Goal: Transaction & Acquisition: Download file/media

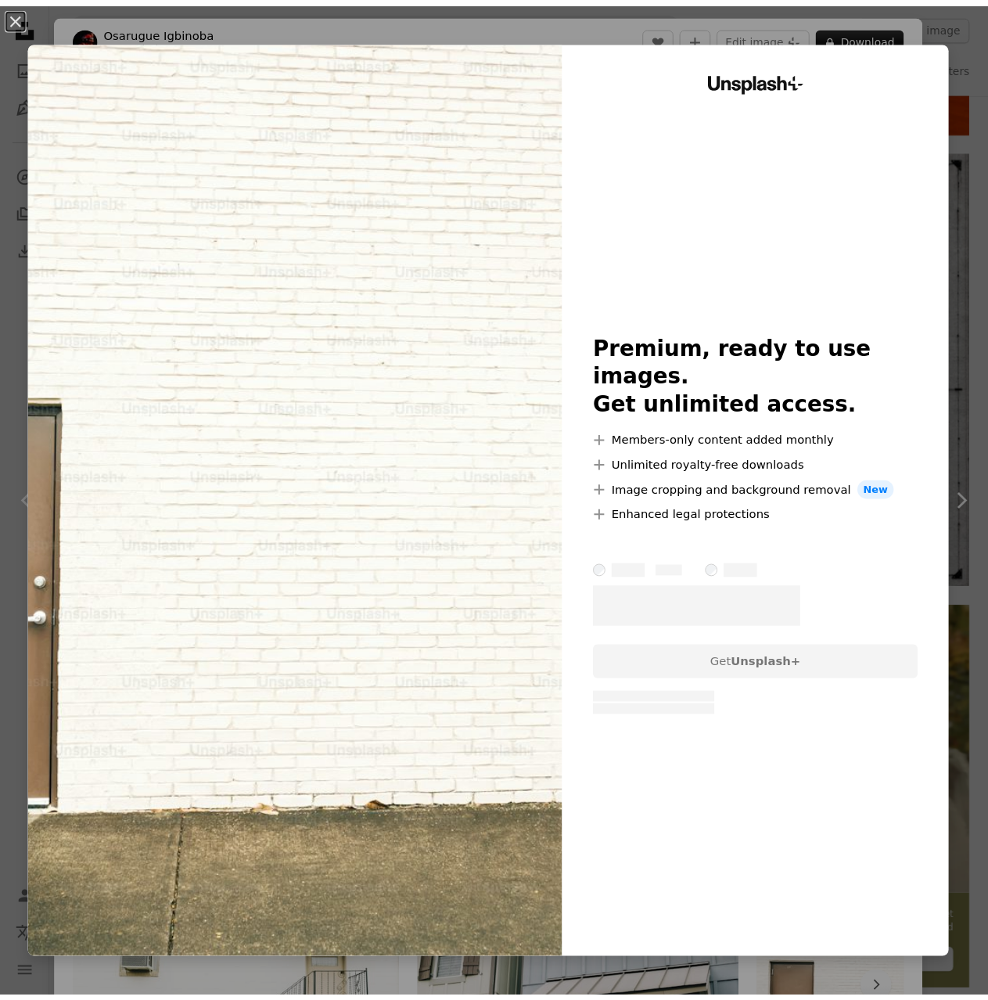
scroll to position [6339, 0]
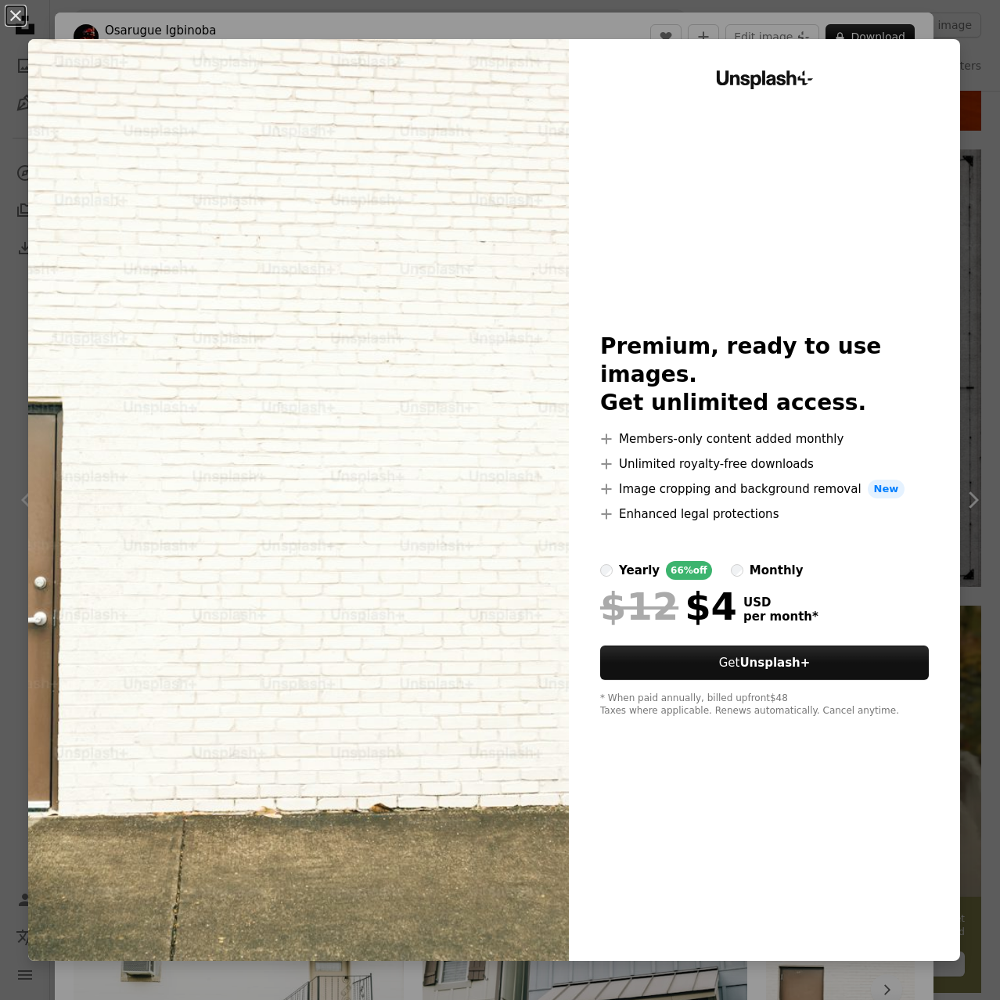
click at [974, 412] on div "An X shape Unsplash+ Premium, ready to use images. Get unlimited access. A plus…" at bounding box center [500, 500] width 1000 height 1000
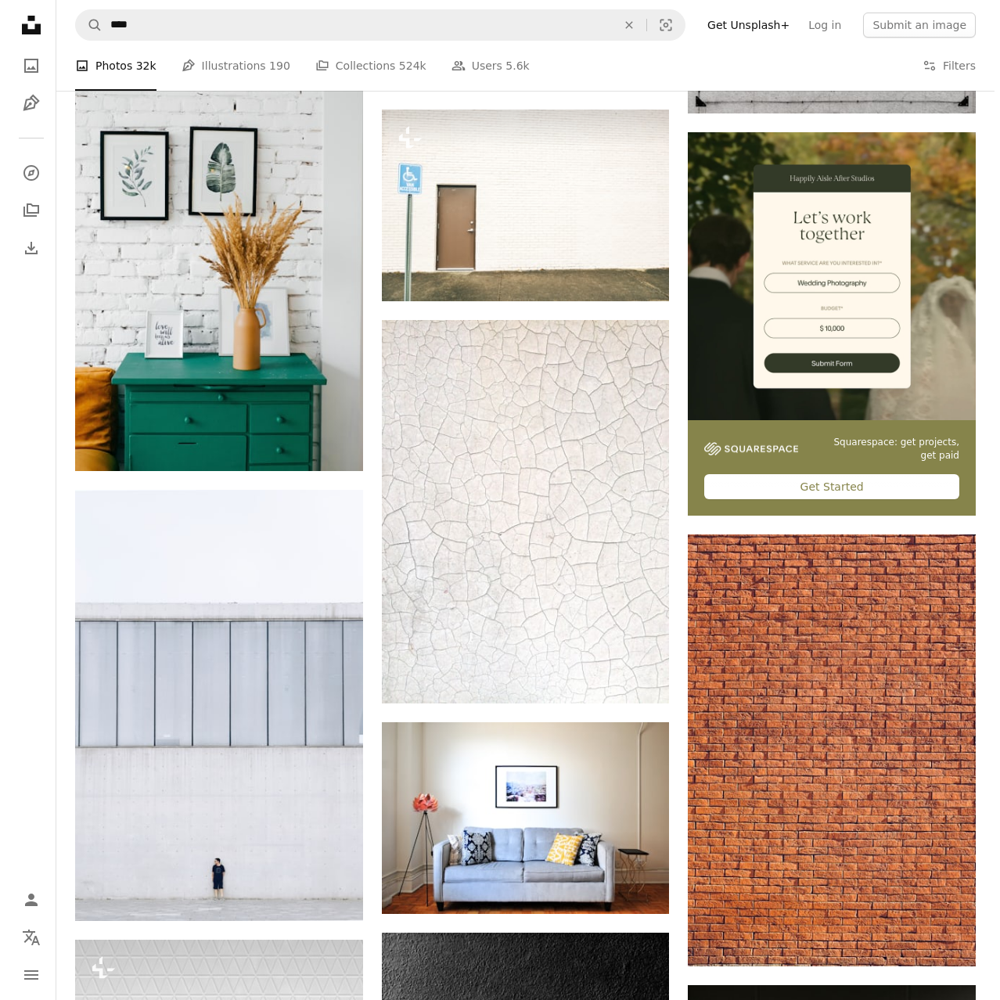
scroll to position [7122, 0]
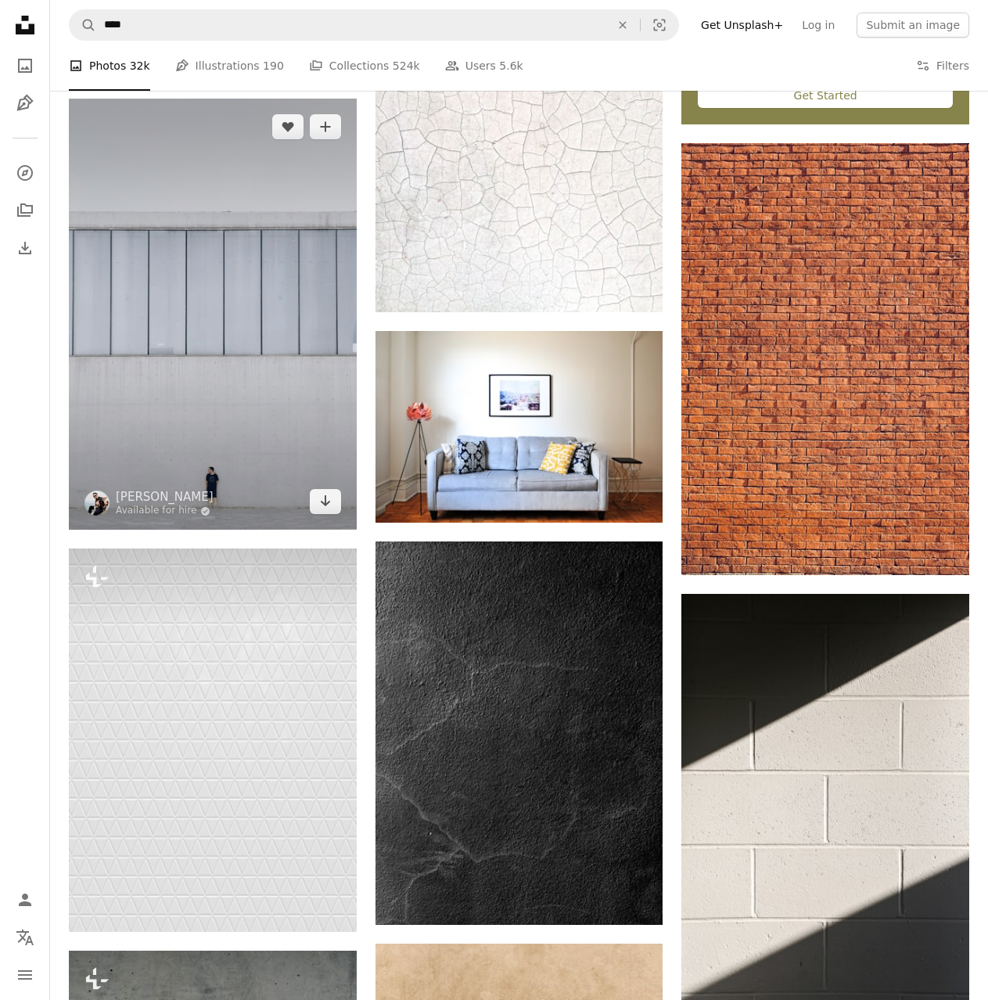
click at [232, 436] on img at bounding box center [213, 314] width 288 height 431
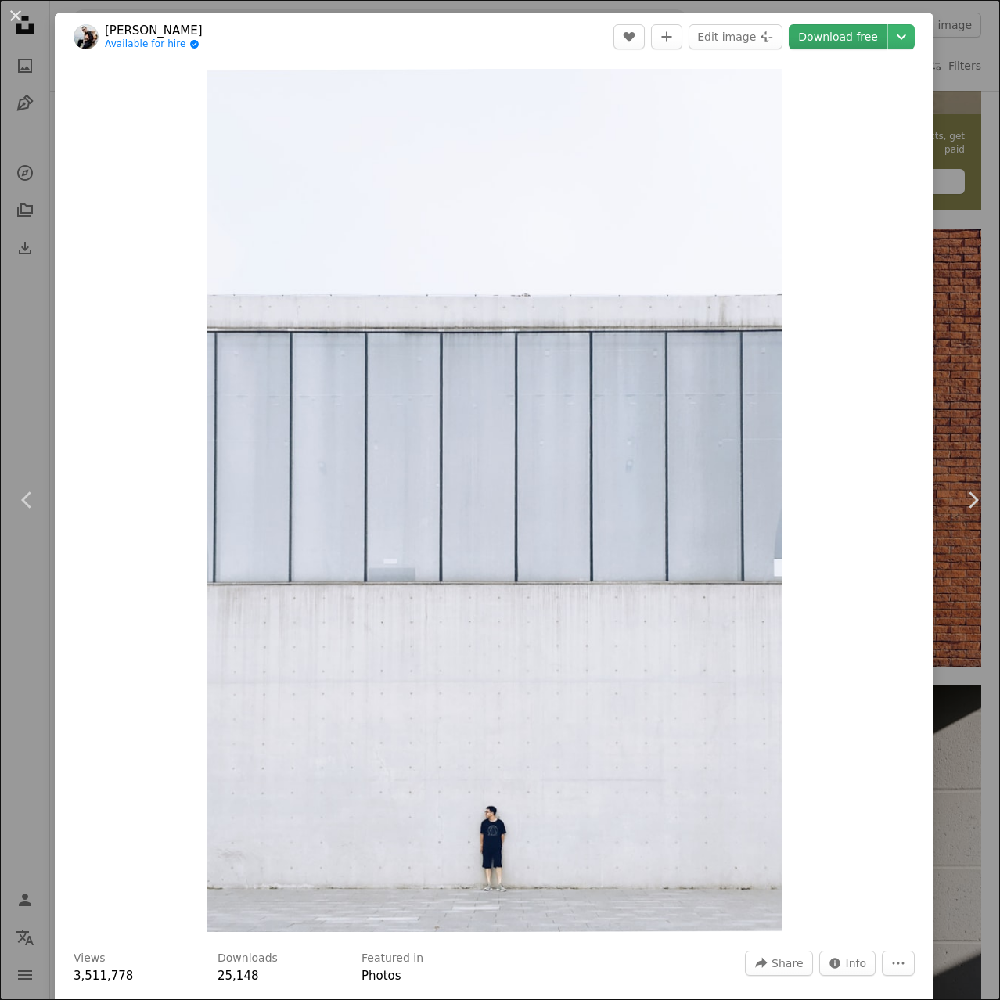
click at [854, 34] on link "Download free" at bounding box center [838, 36] width 99 height 25
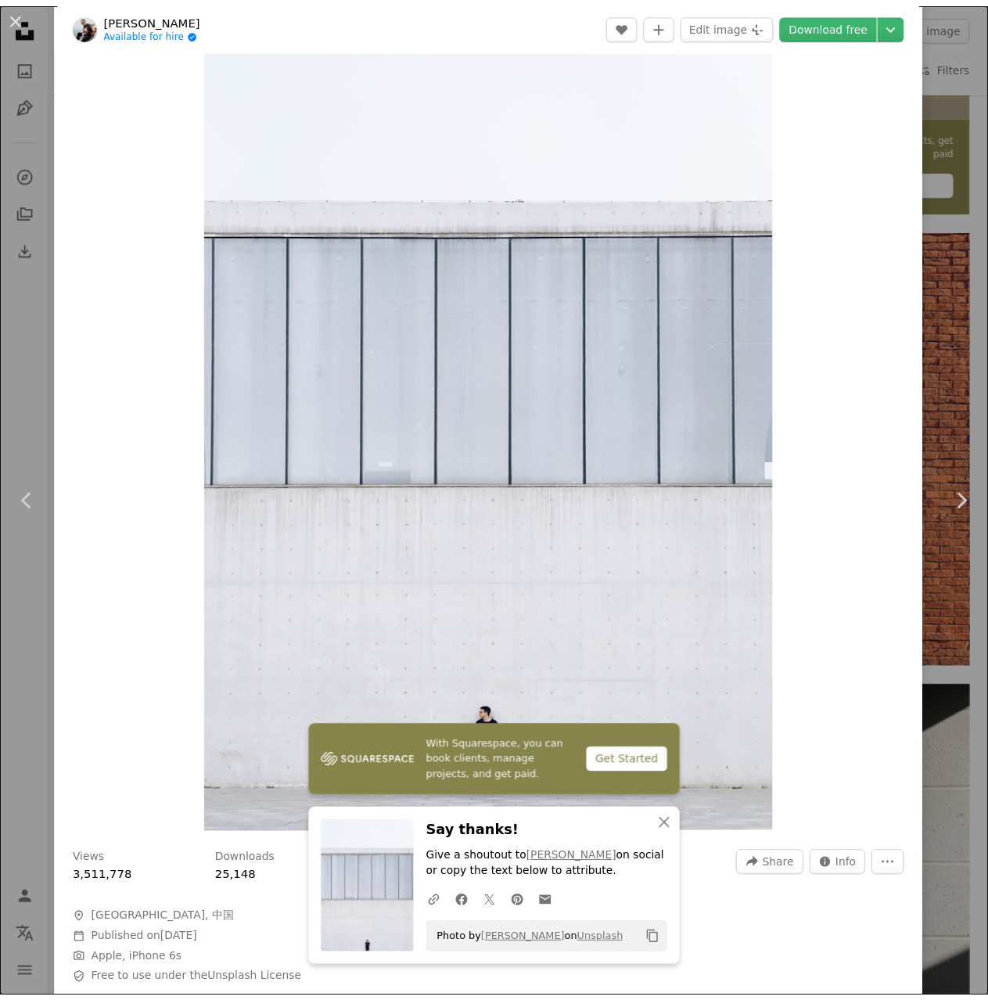
scroll to position [313, 0]
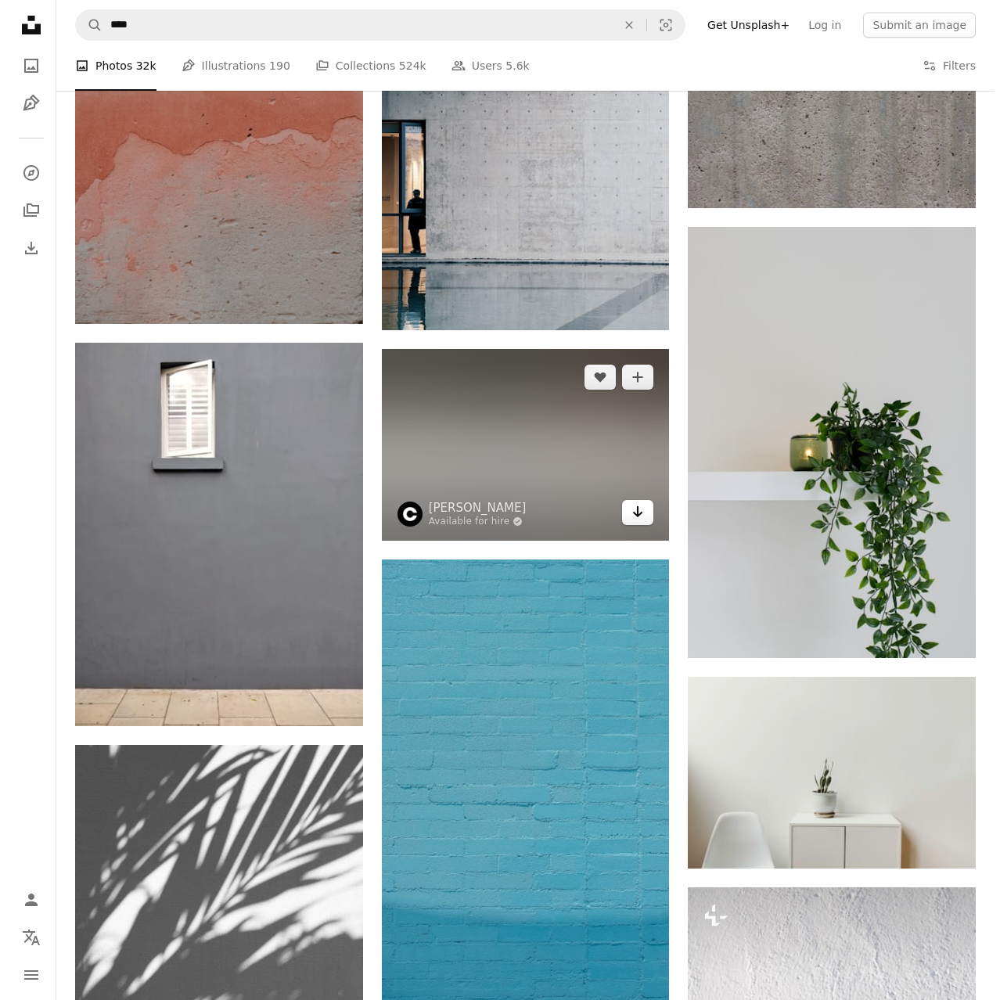
scroll to position [9314, 0]
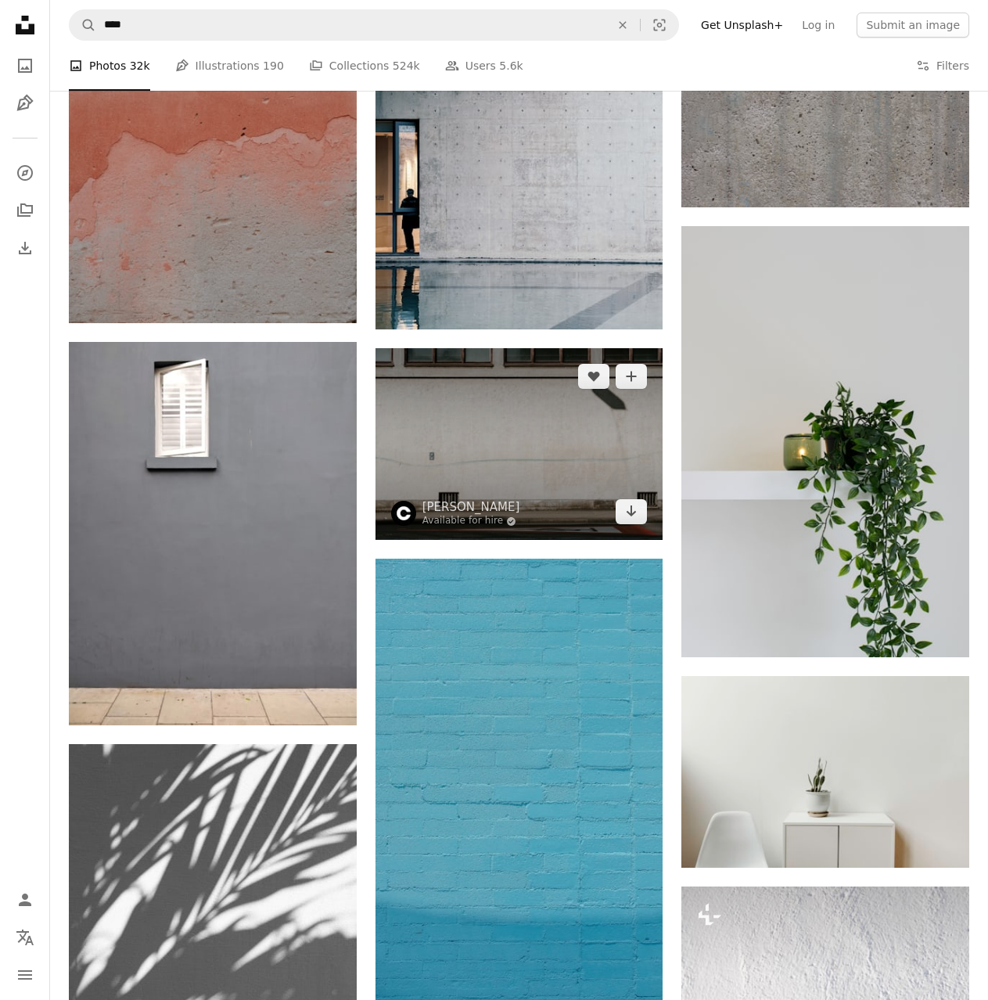
click at [559, 459] on img at bounding box center [520, 444] width 288 height 192
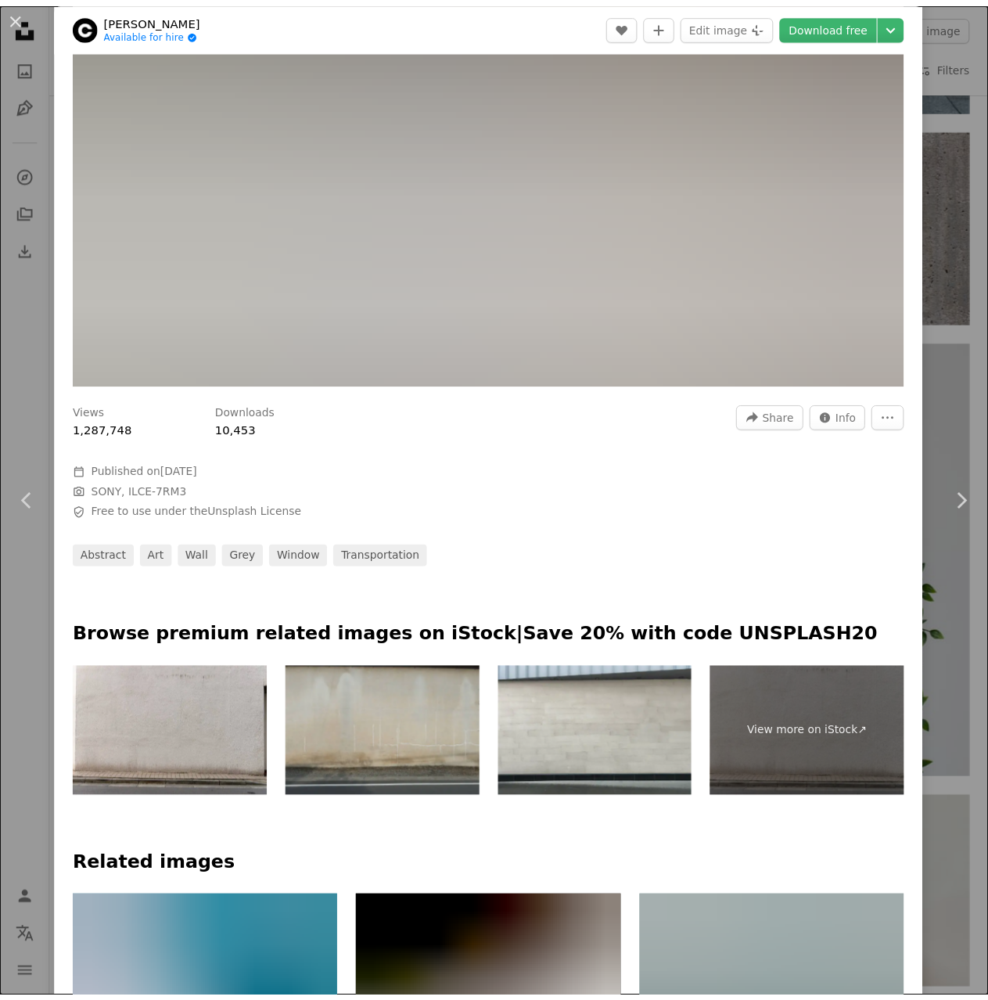
scroll to position [391, 0]
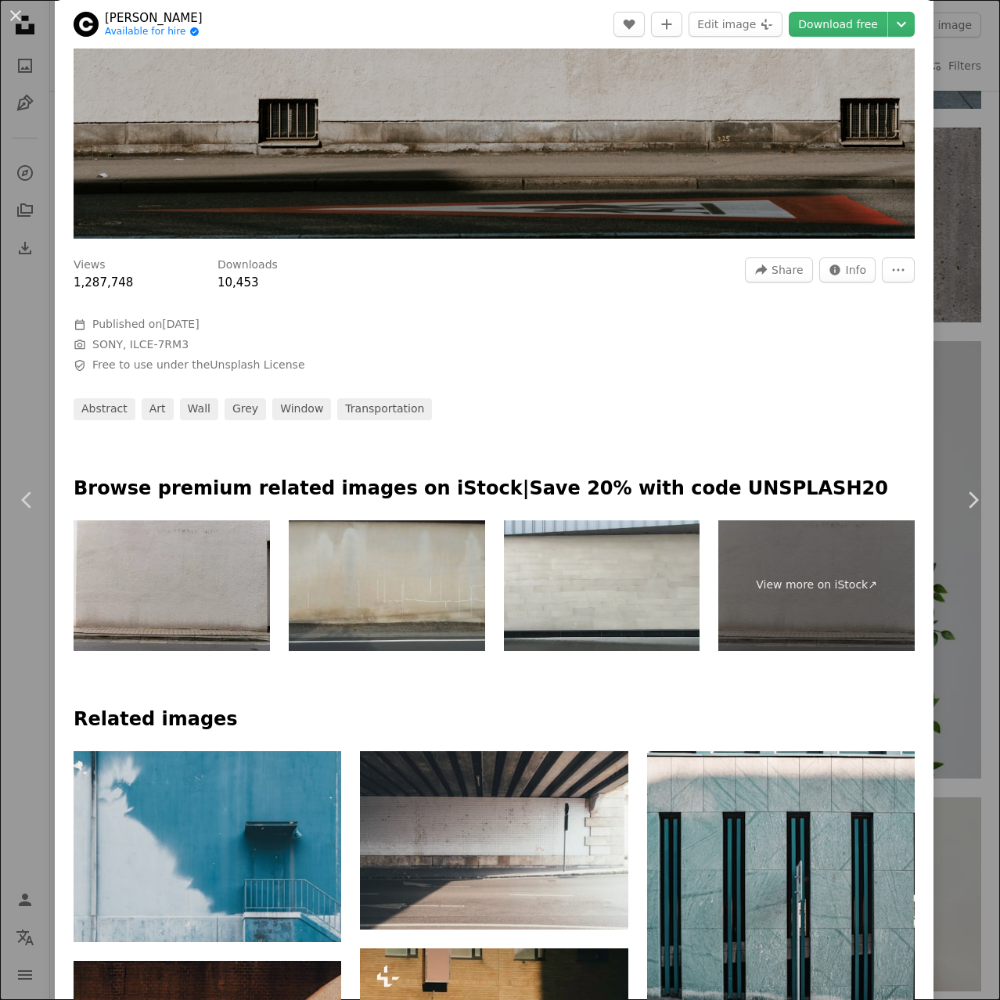
click at [149, 560] on img at bounding box center [172, 585] width 196 height 131
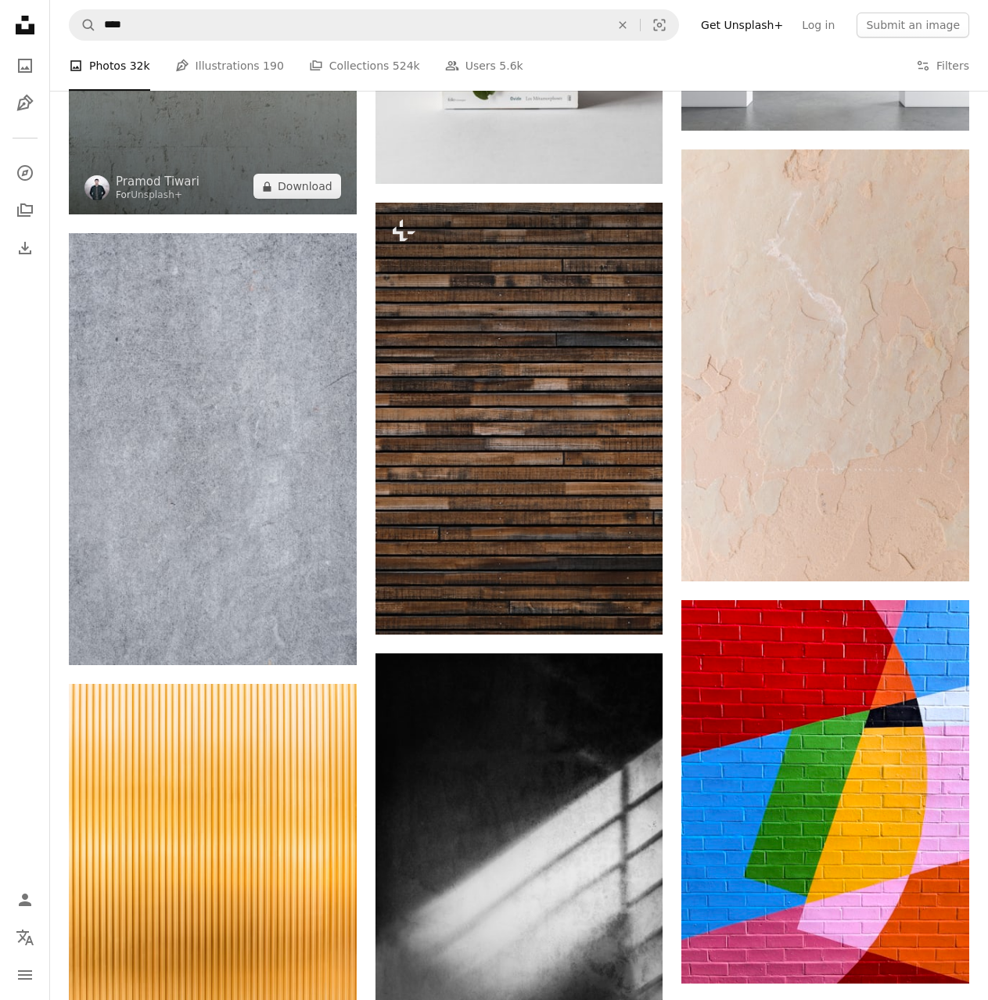
scroll to position [15105, 0]
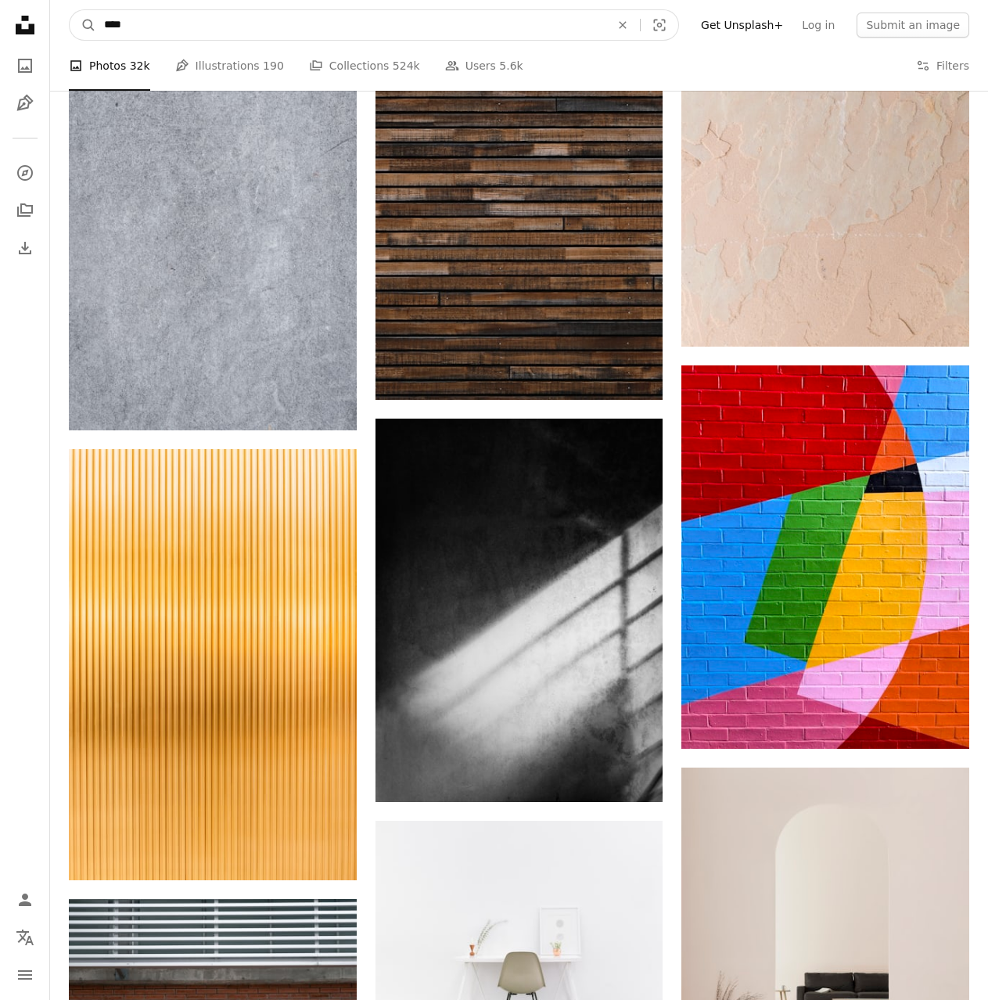
click at [154, 30] on input "****" at bounding box center [351, 25] width 510 height 30
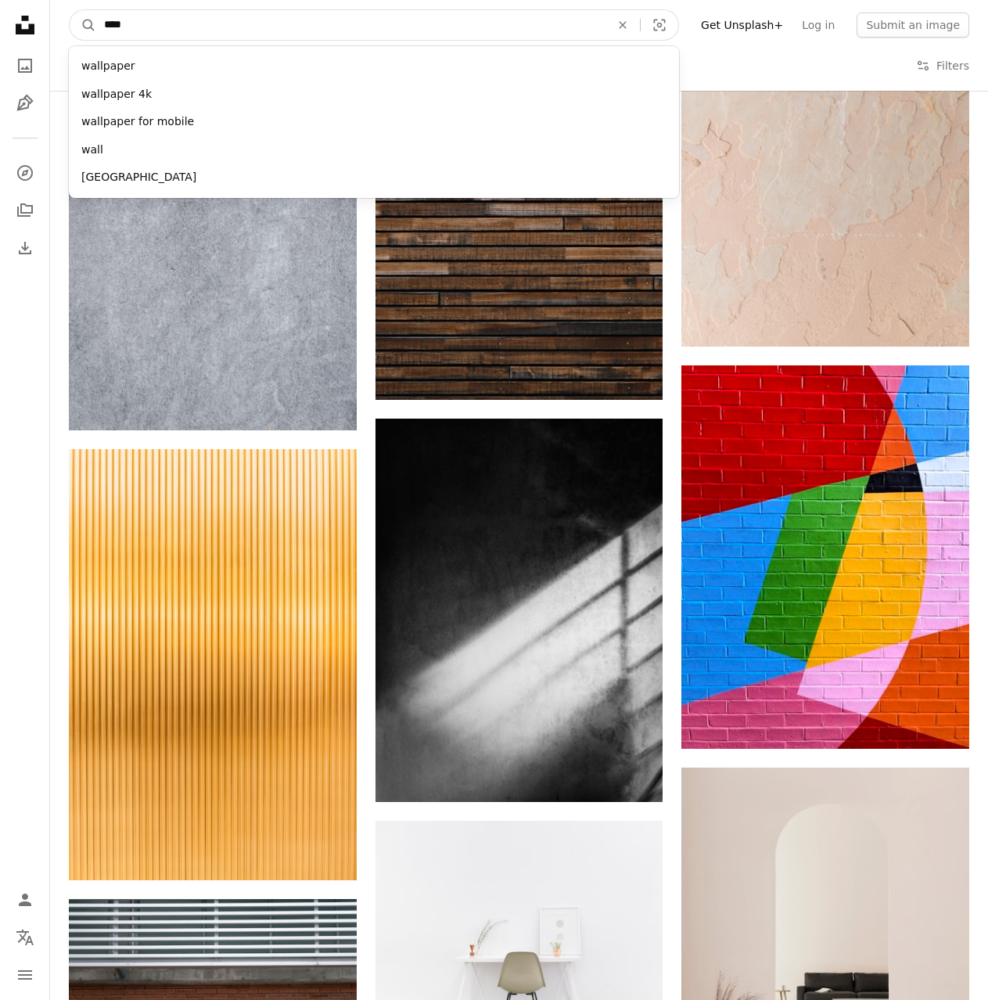
click at [154, 30] on input "****" at bounding box center [351, 25] width 510 height 30
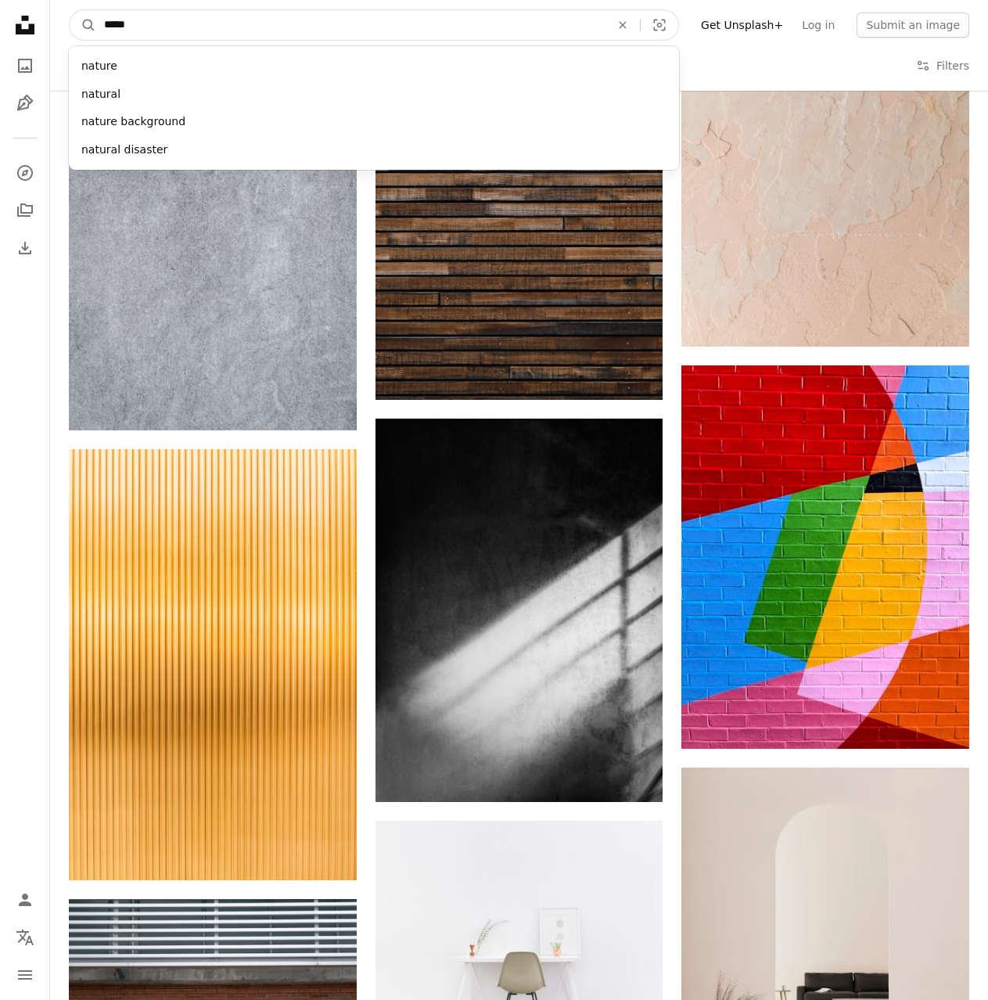
type input "******"
click button "A magnifying glass" at bounding box center [83, 25] width 27 height 30
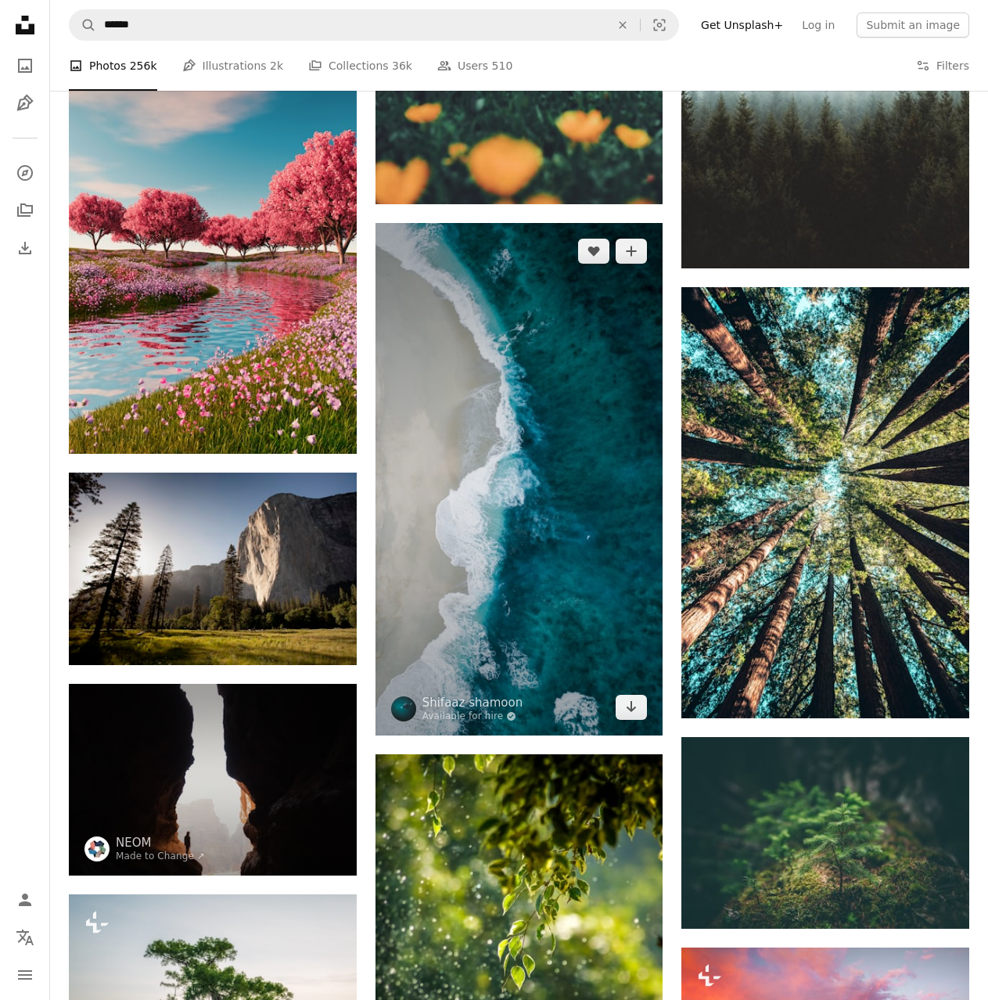
scroll to position [2035, 0]
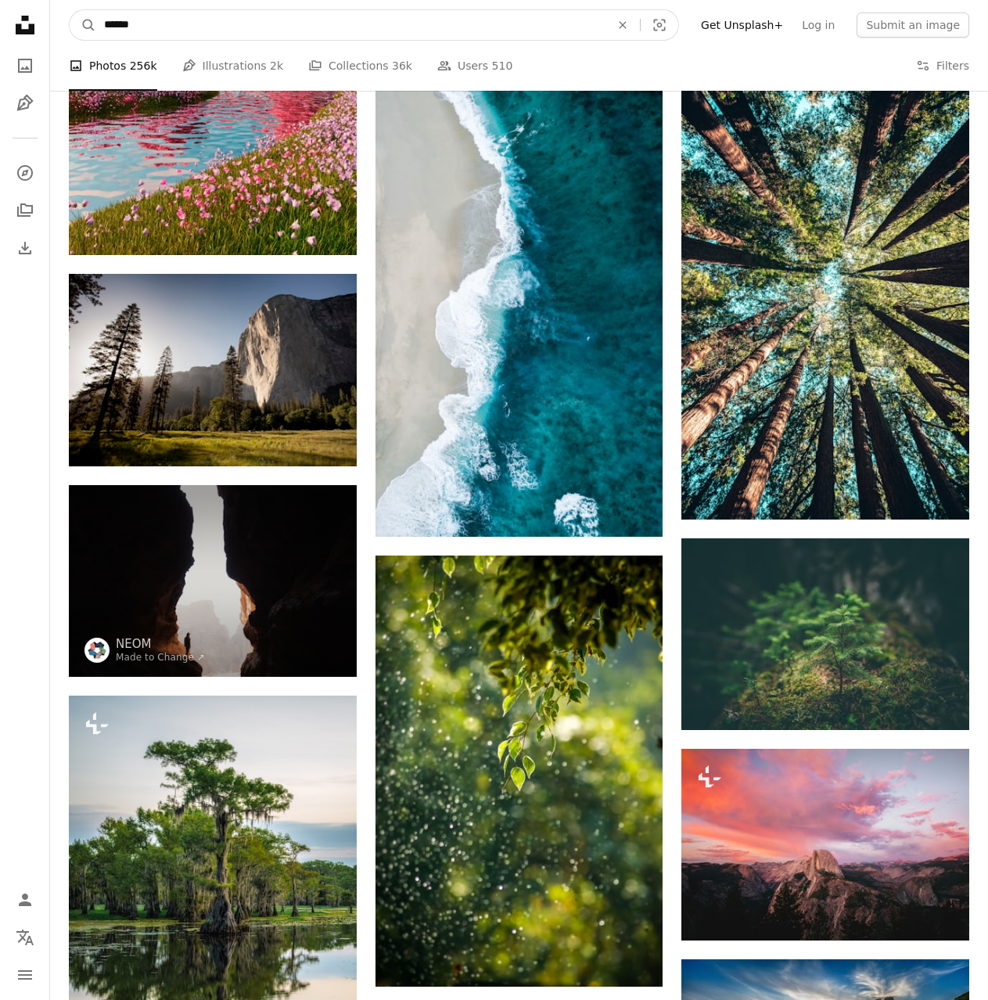
click at [123, 24] on input "******" at bounding box center [351, 25] width 510 height 30
click at [121, 27] on input "******" at bounding box center [351, 25] width 510 height 30
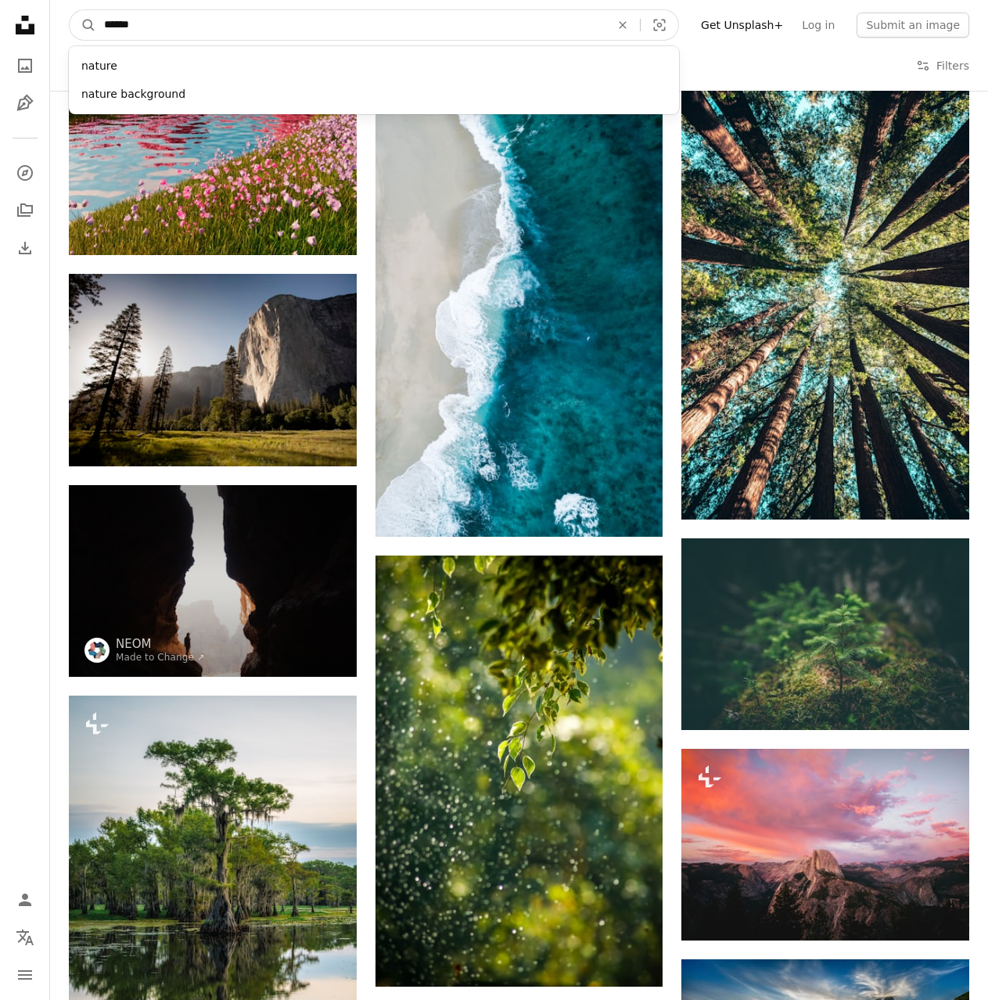
click at [118, 20] on input "******" at bounding box center [351, 25] width 510 height 30
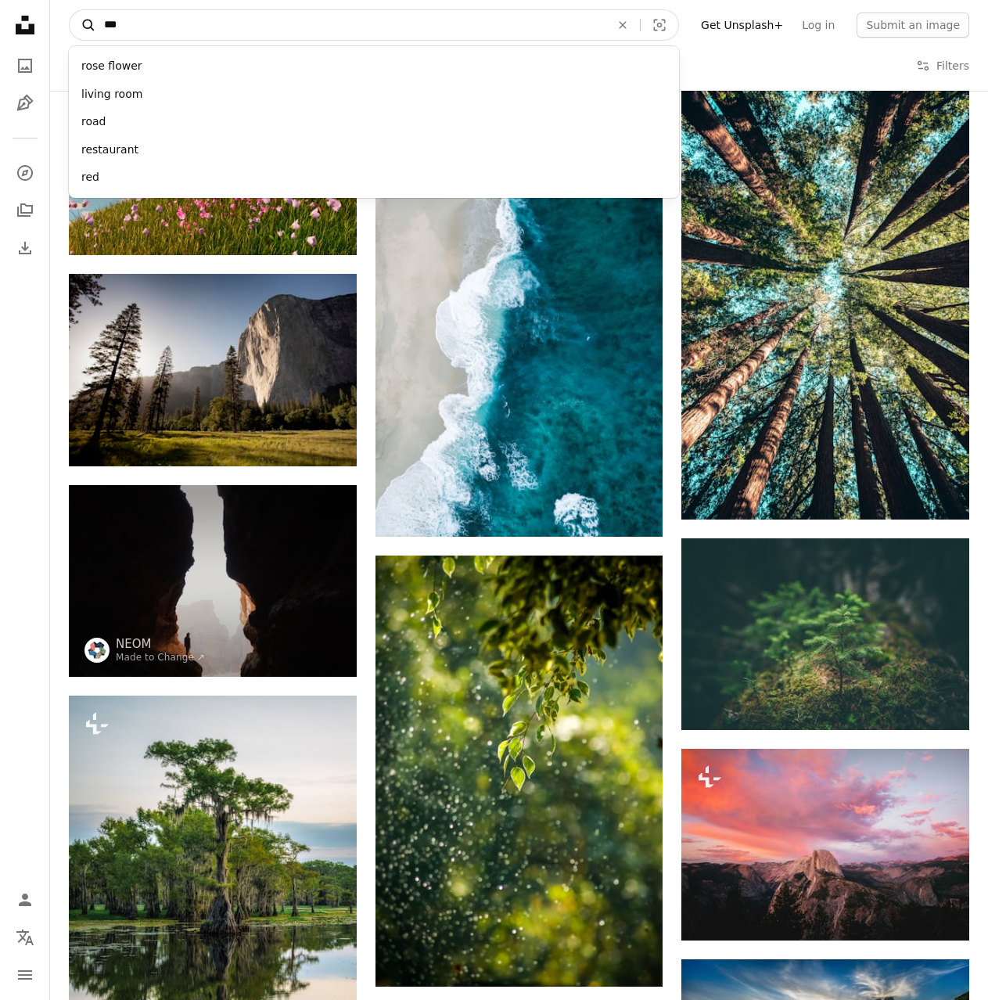
type input "****"
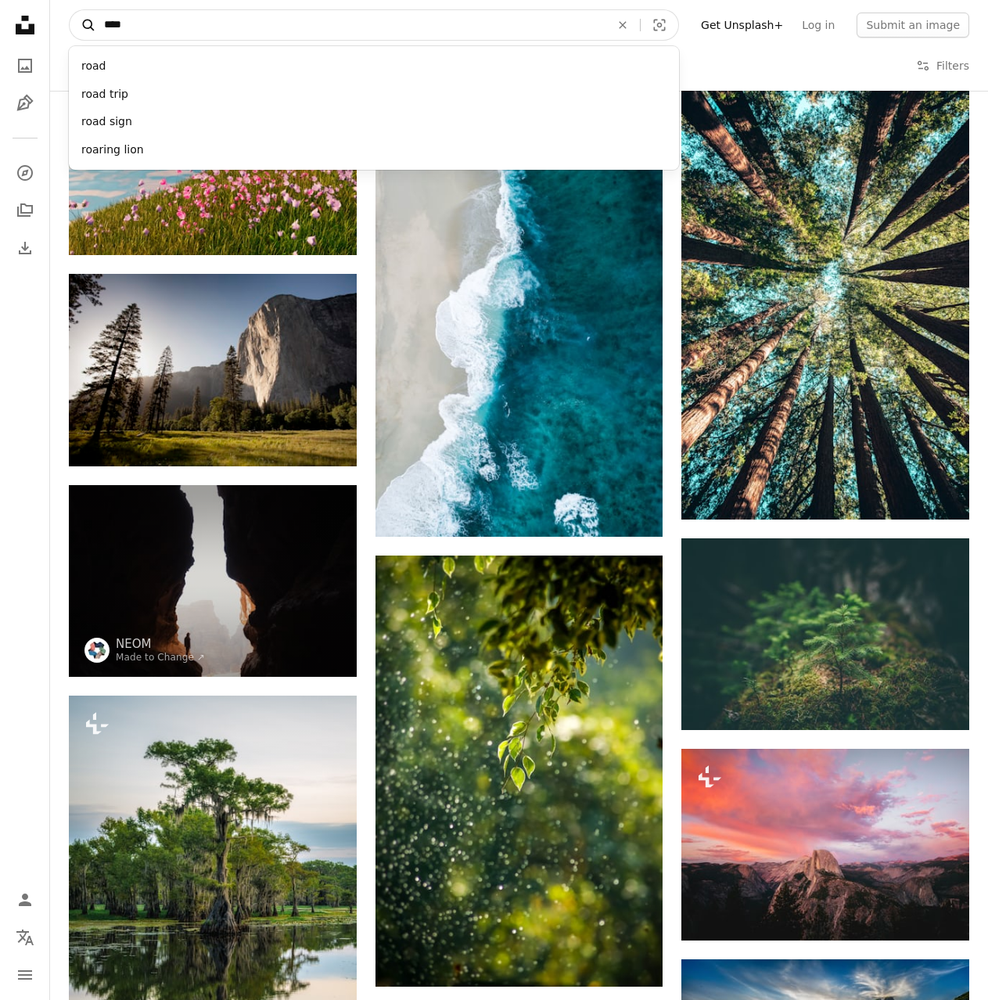
click button "A magnifying glass" at bounding box center [83, 25] width 27 height 30
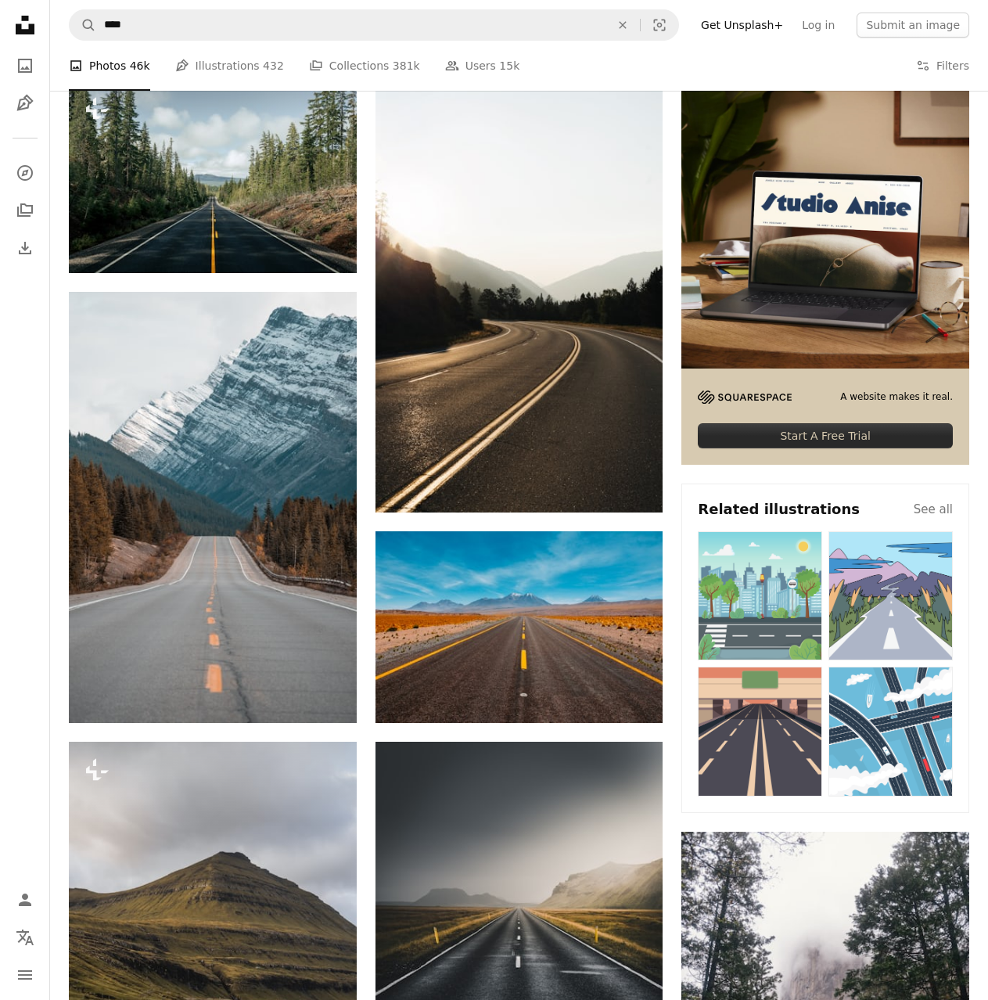
scroll to position [313, 0]
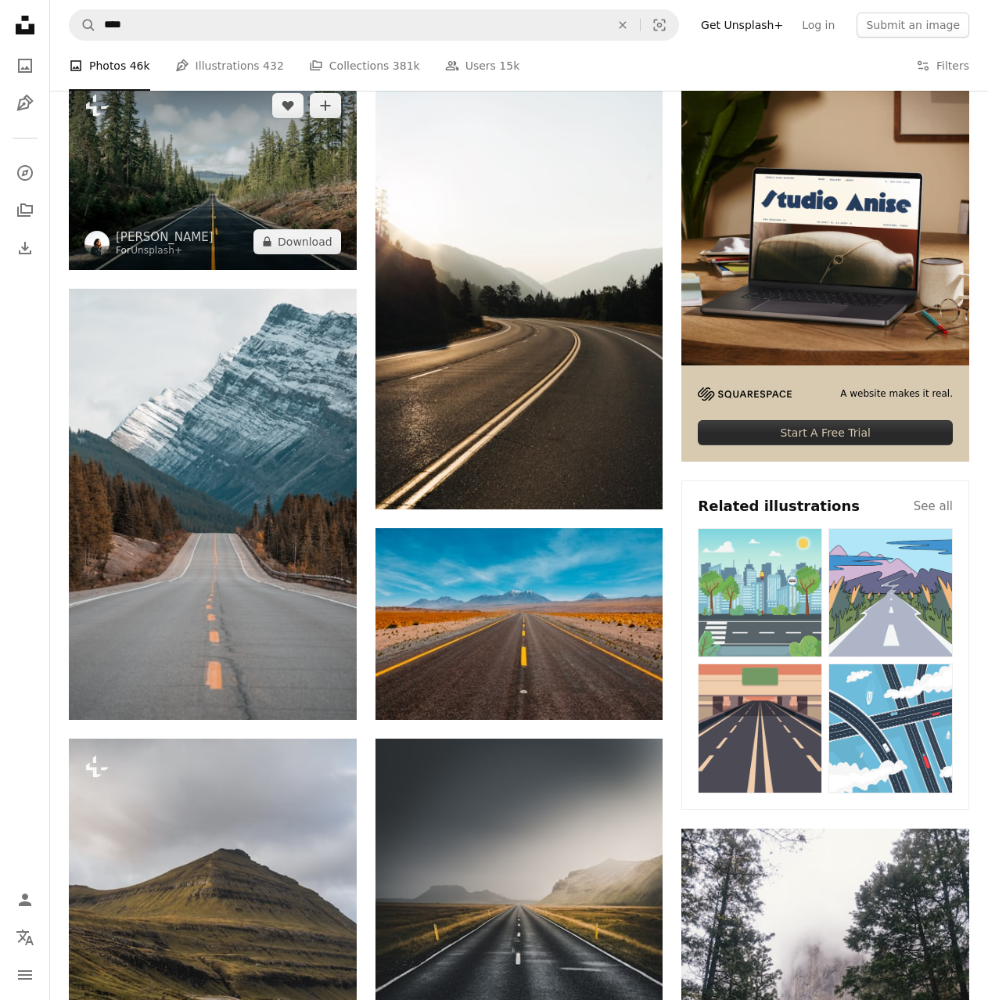
click at [276, 186] on img at bounding box center [213, 173] width 288 height 192
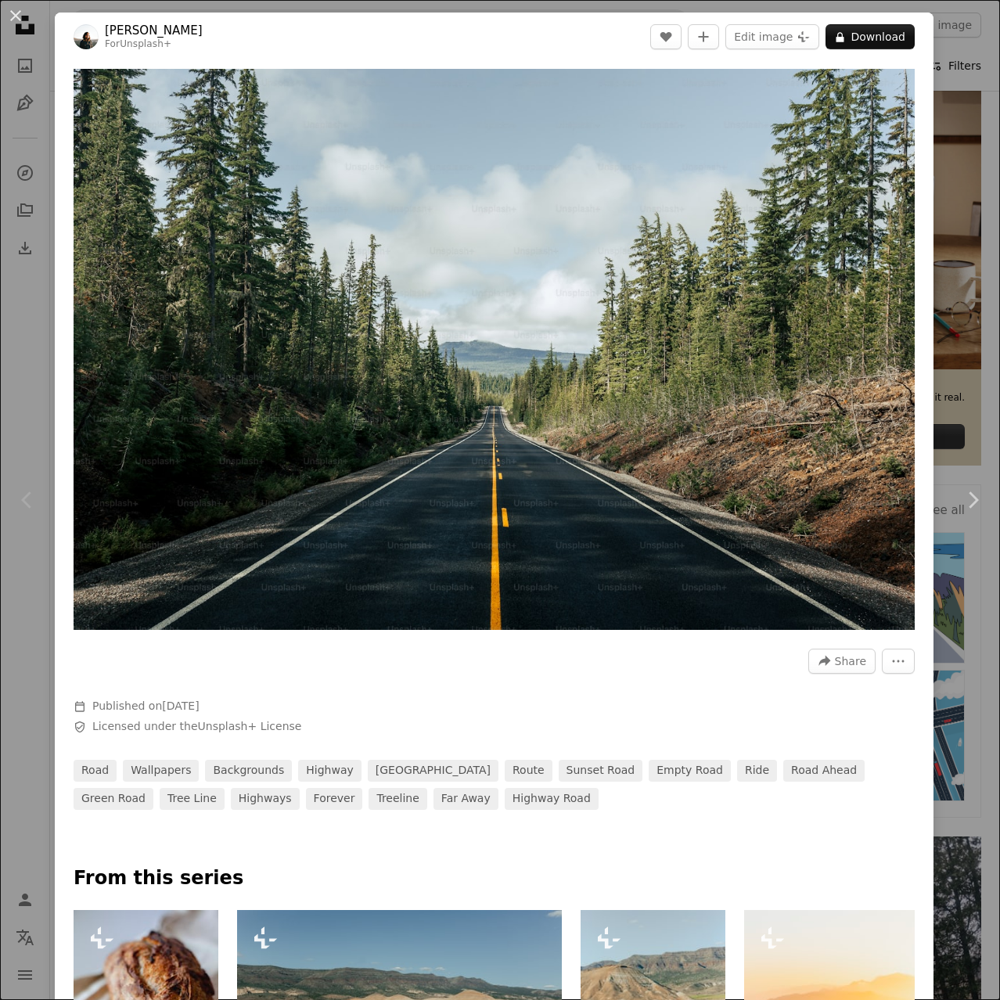
click at [943, 59] on div "An X shape Chevron left Chevron right [PERSON_NAME] For Unsplash+ A heart A plu…" at bounding box center [500, 500] width 1000 height 1000
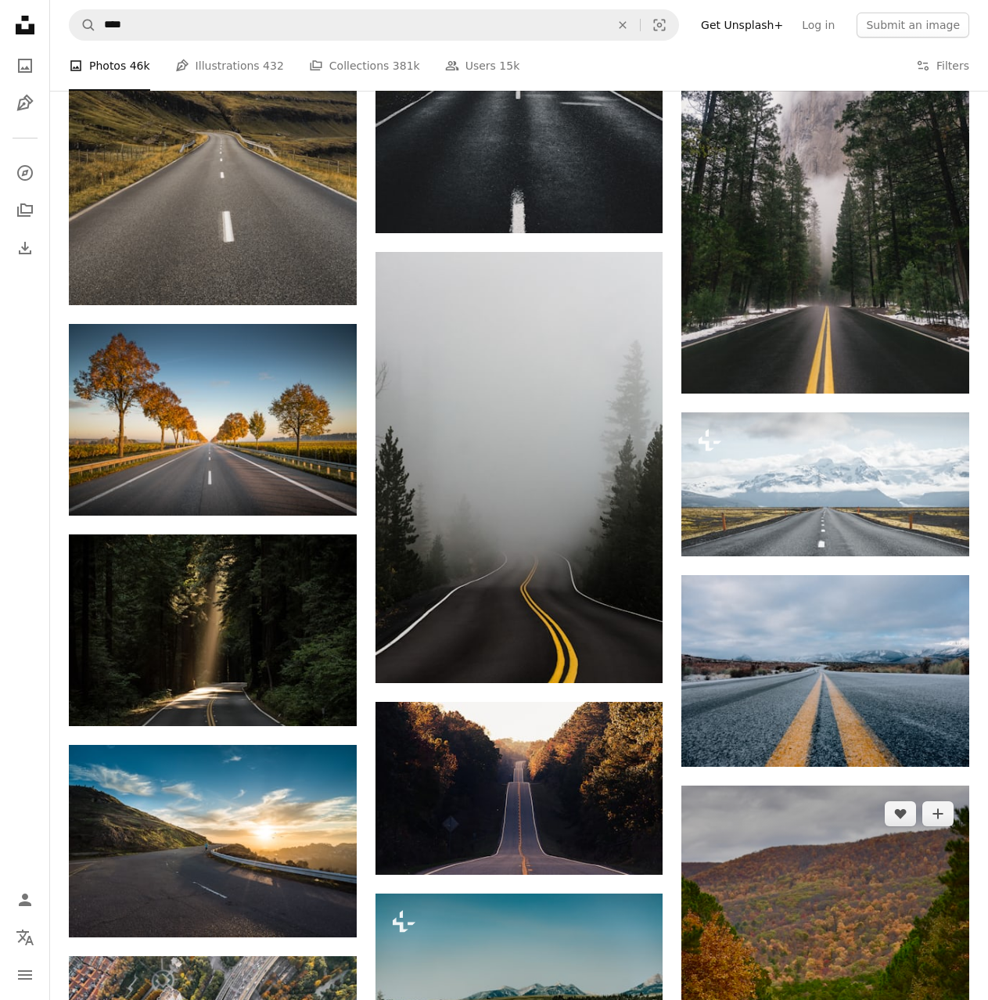
scroll to position [1252, 0]
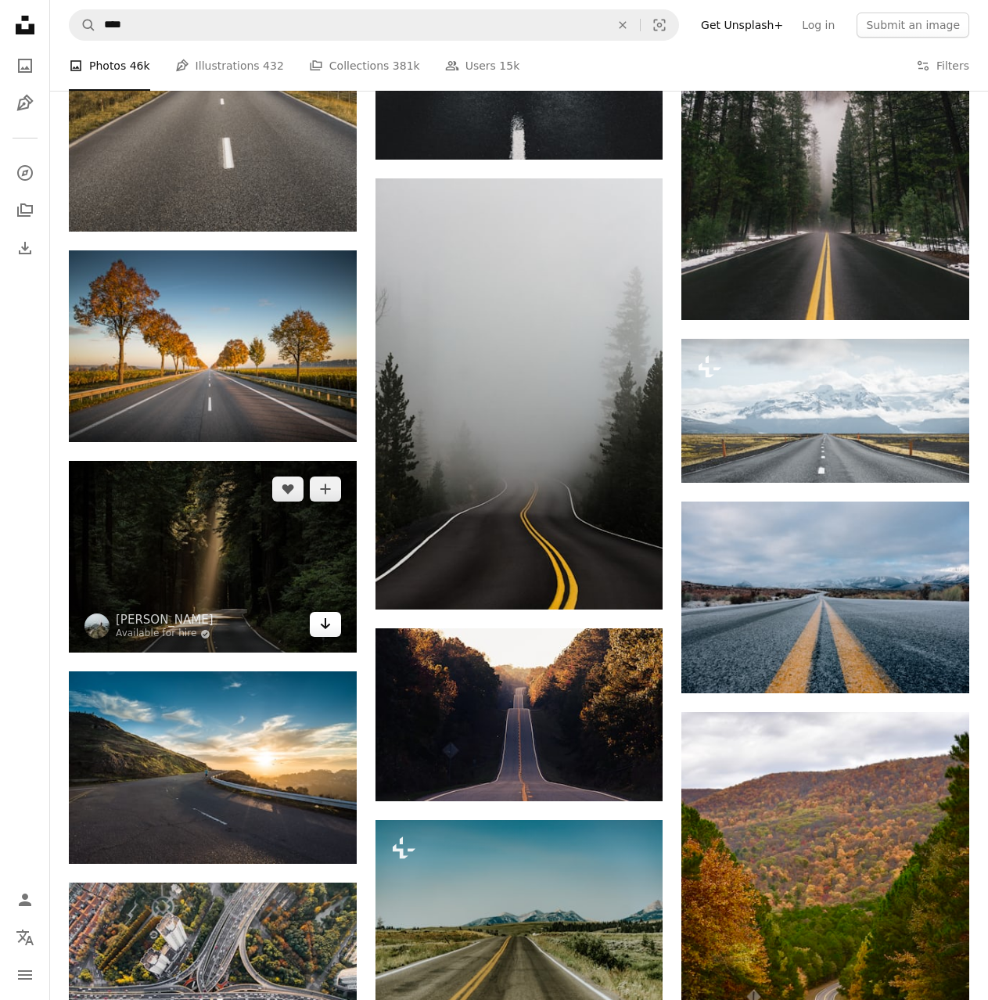
click at [333, 622] on link "Arrow pointing down" at bounding box center [325, 624] width 31 height 25
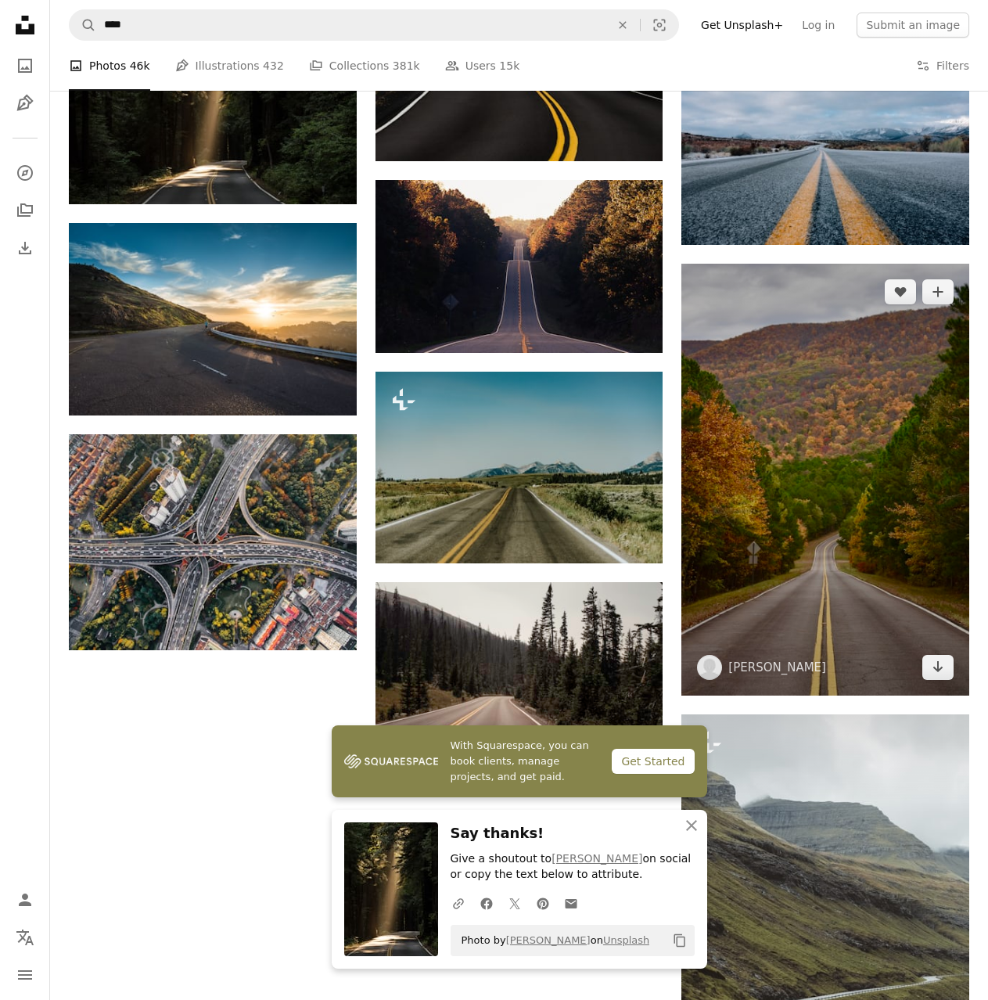
scroll to position [1722, 0]
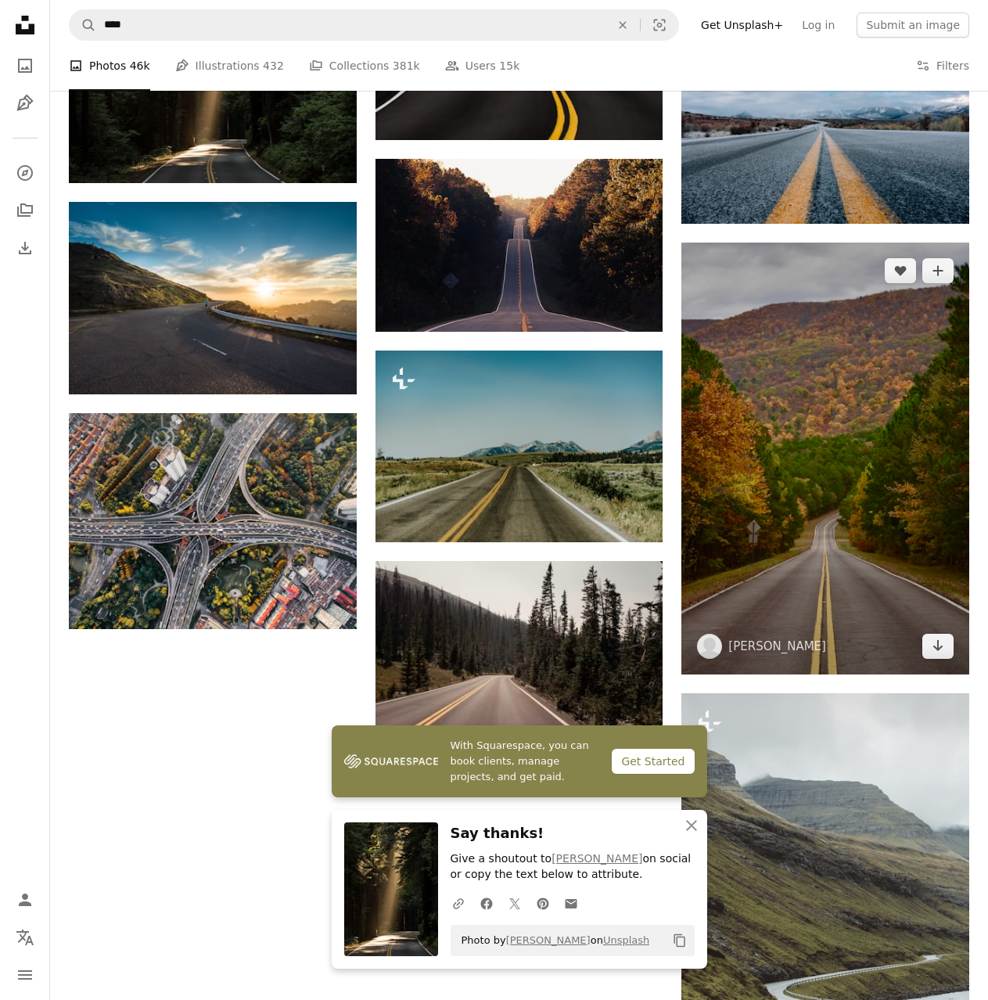
click at [870, 494] on img at bounding box center [826, 458] width 288 height 431
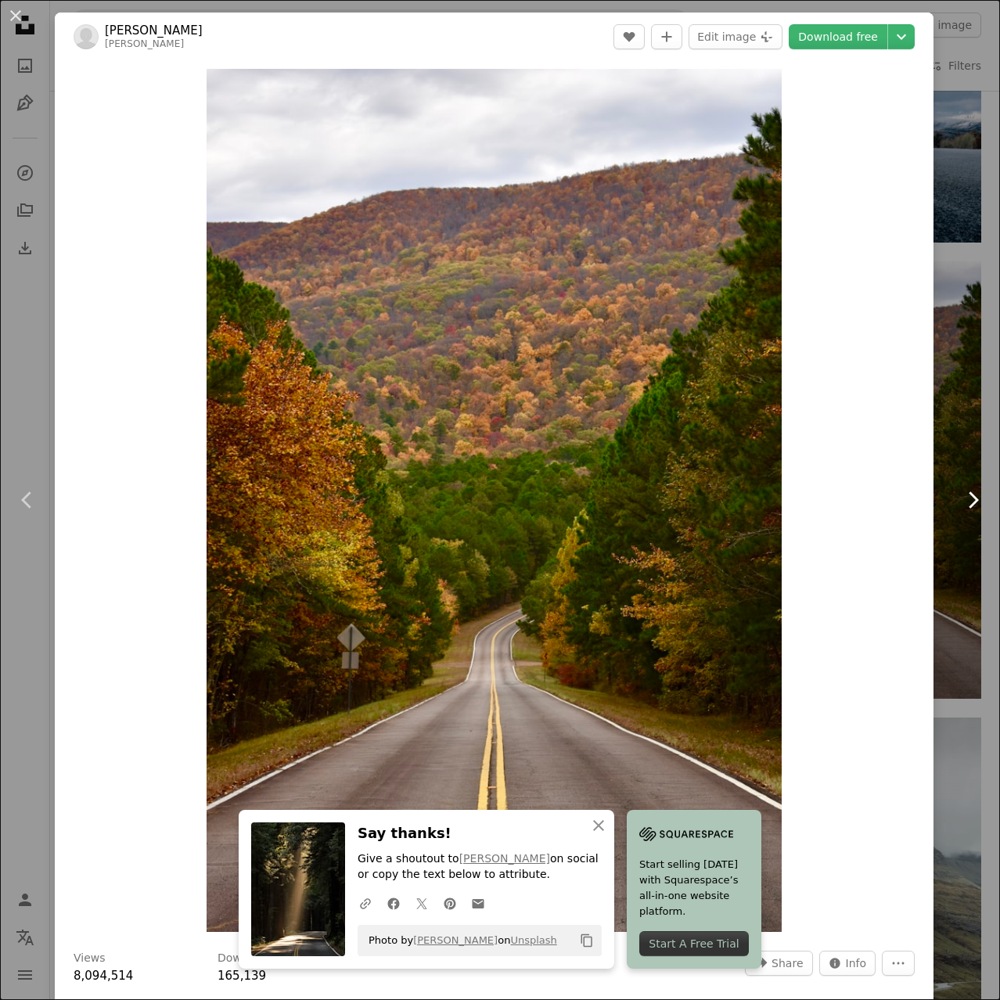
click at [963, 476] on link "Chevron right" at bounding box center [972, 500] width 55 height 150
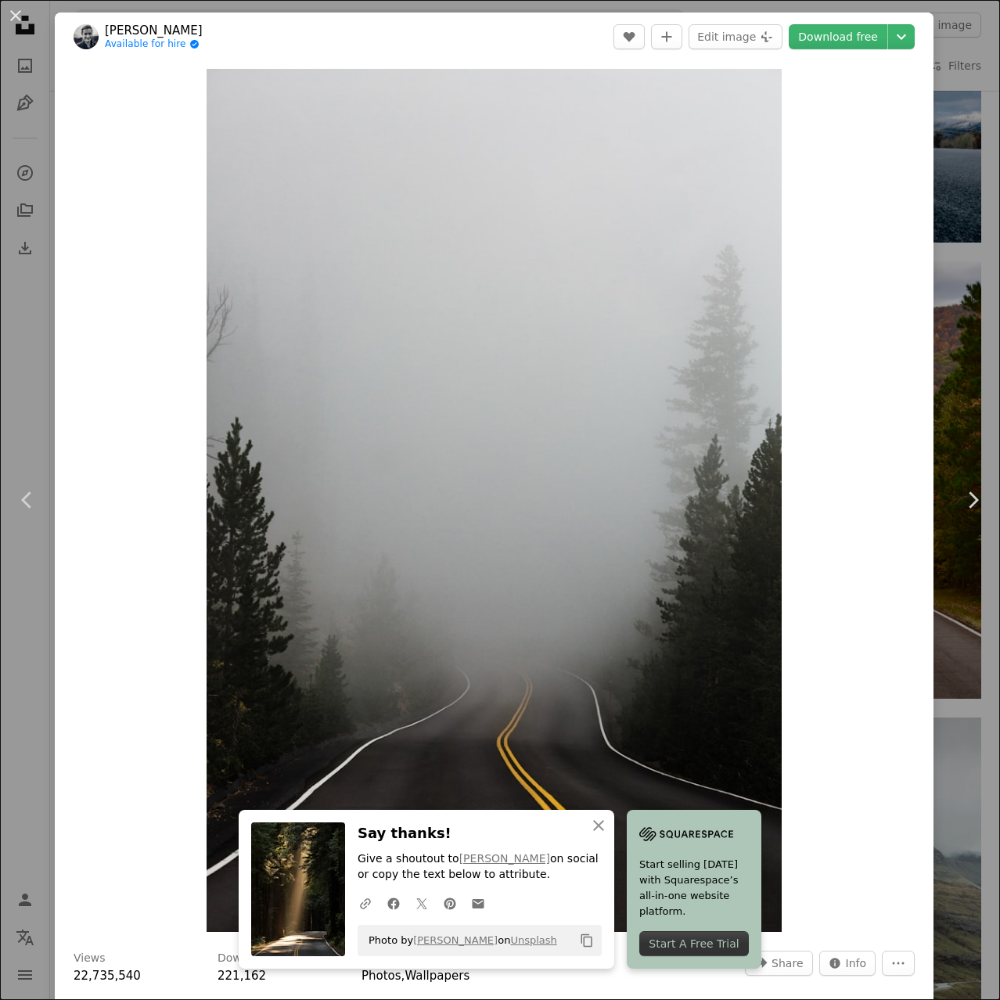
click at [947, 214] on div "An X shape Chevron left Chevron right An X shape Close Say thanks! Give a shout…" at bounding box center [500, 500] width 1000 height 1000
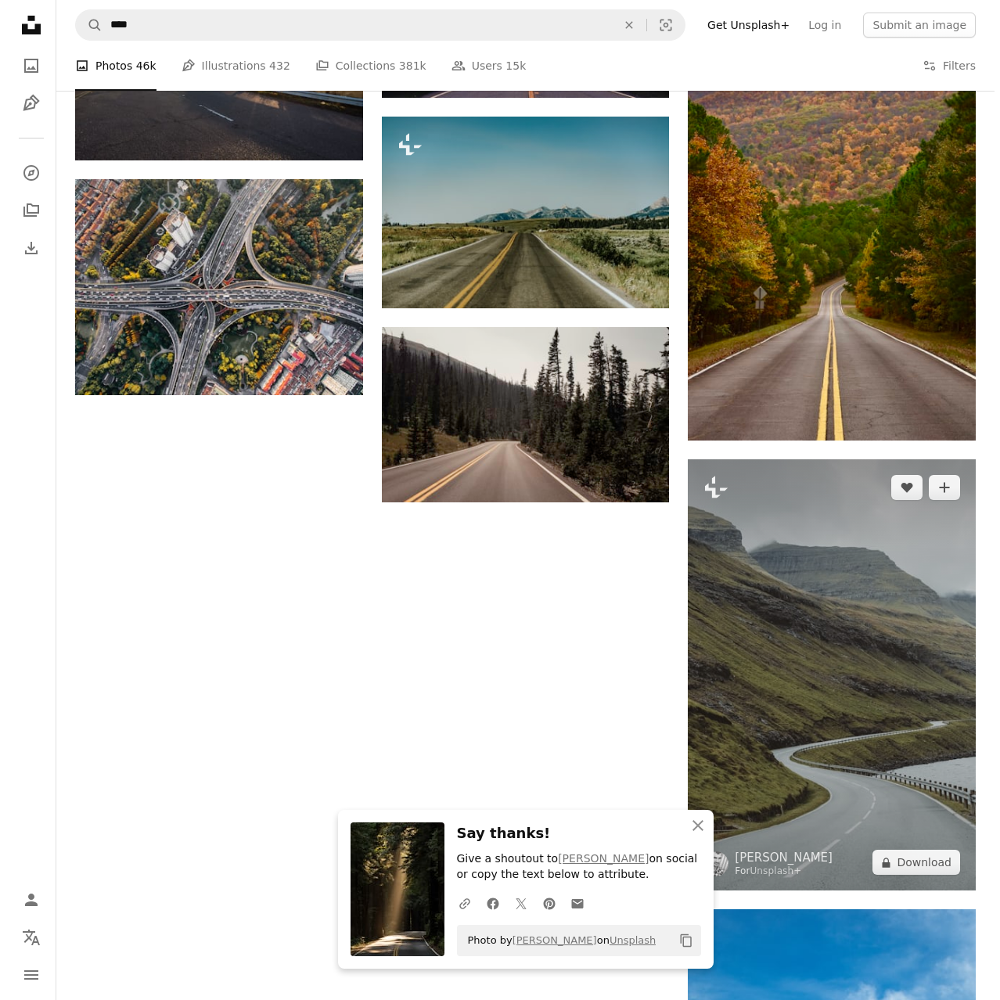
scroll to position [1957, 0]
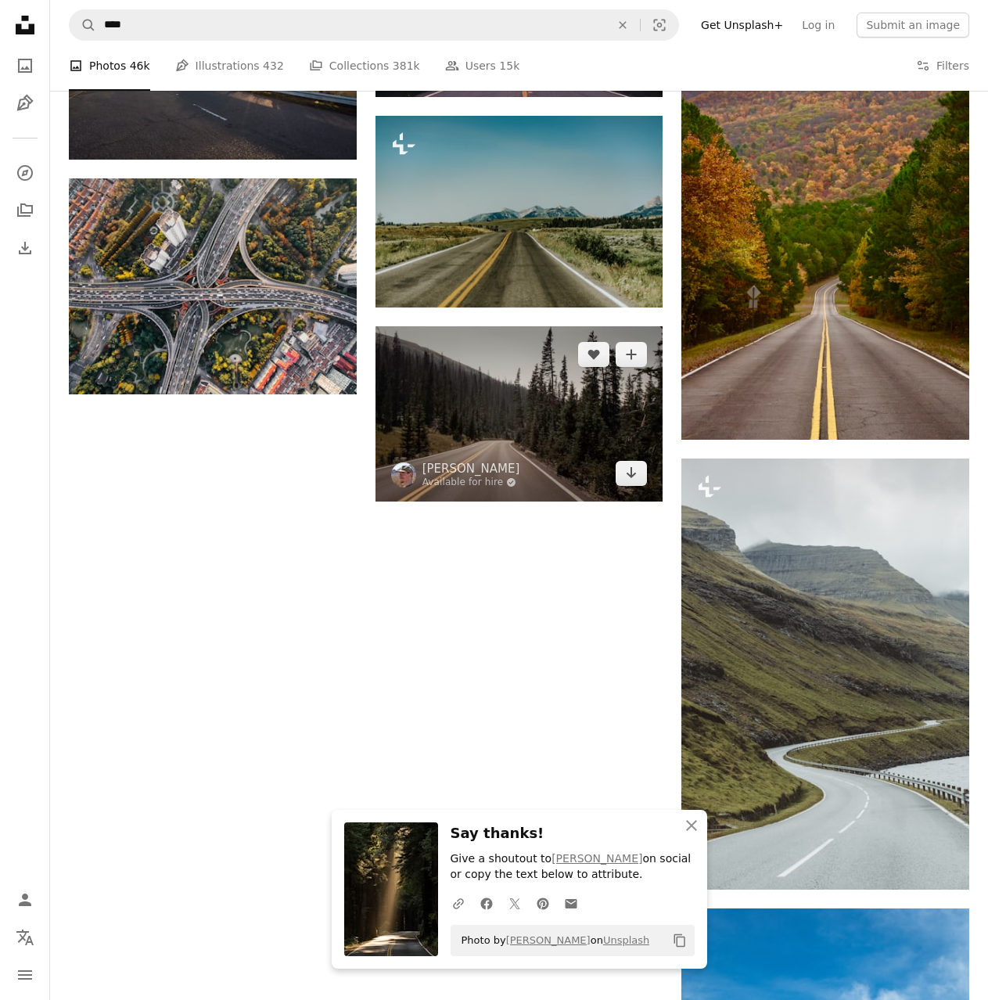
click at [505, 398] on img at bounding box center [520, 413] width 288 height 175
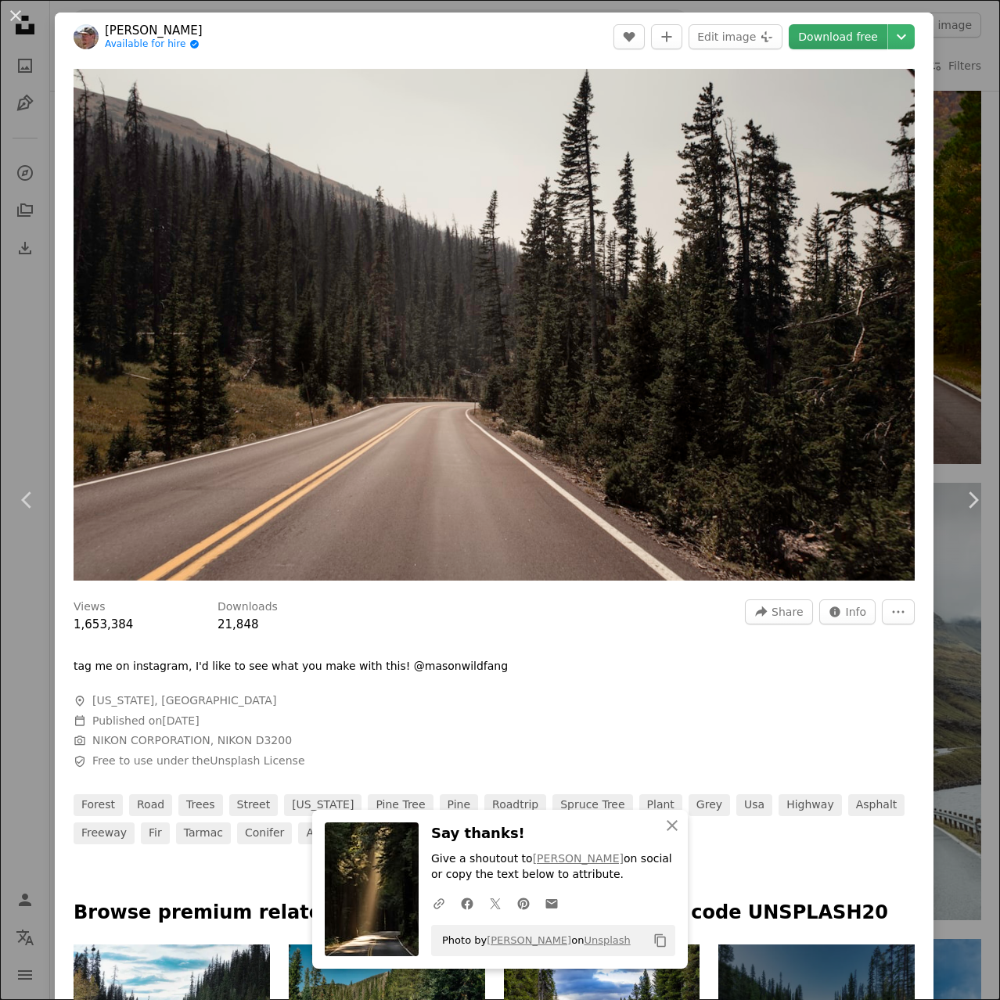
click at [848, 40] on link "Download free" at bounding box center [838, 36] width 99 height 25
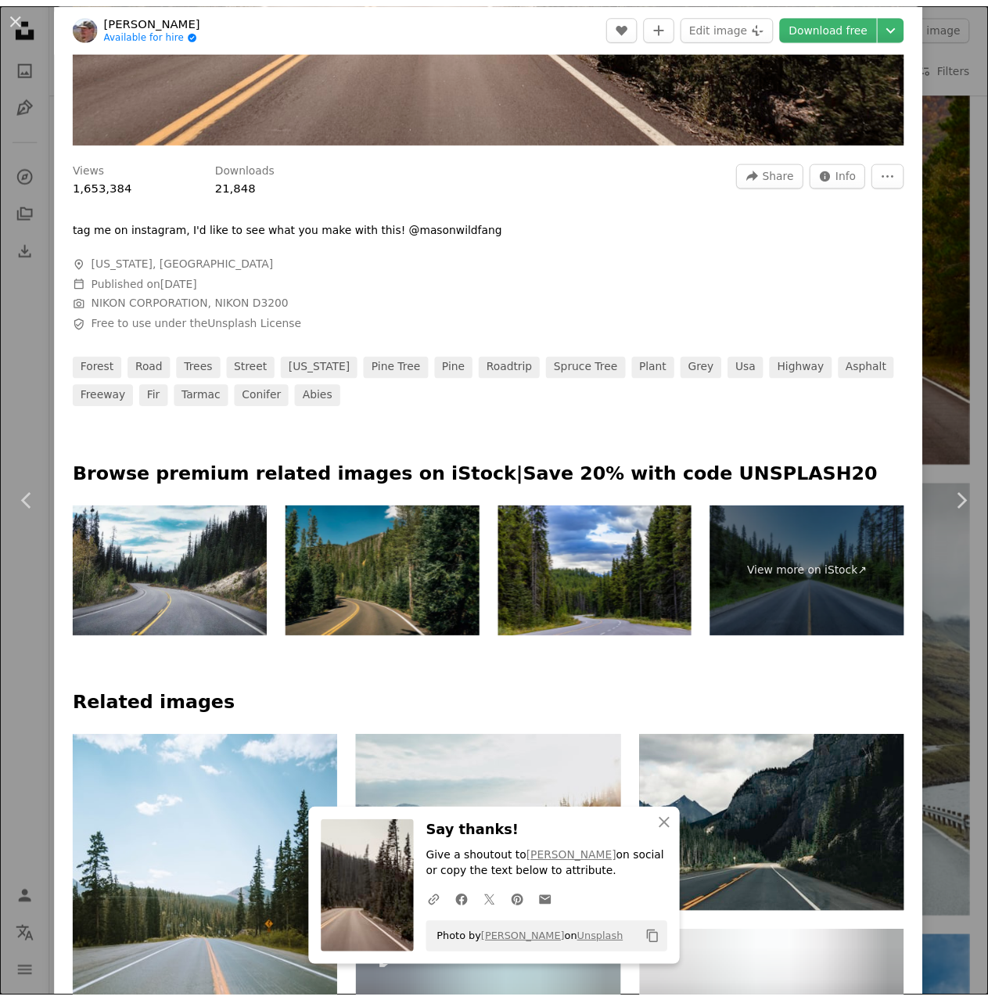
scroll to position [626, 0]
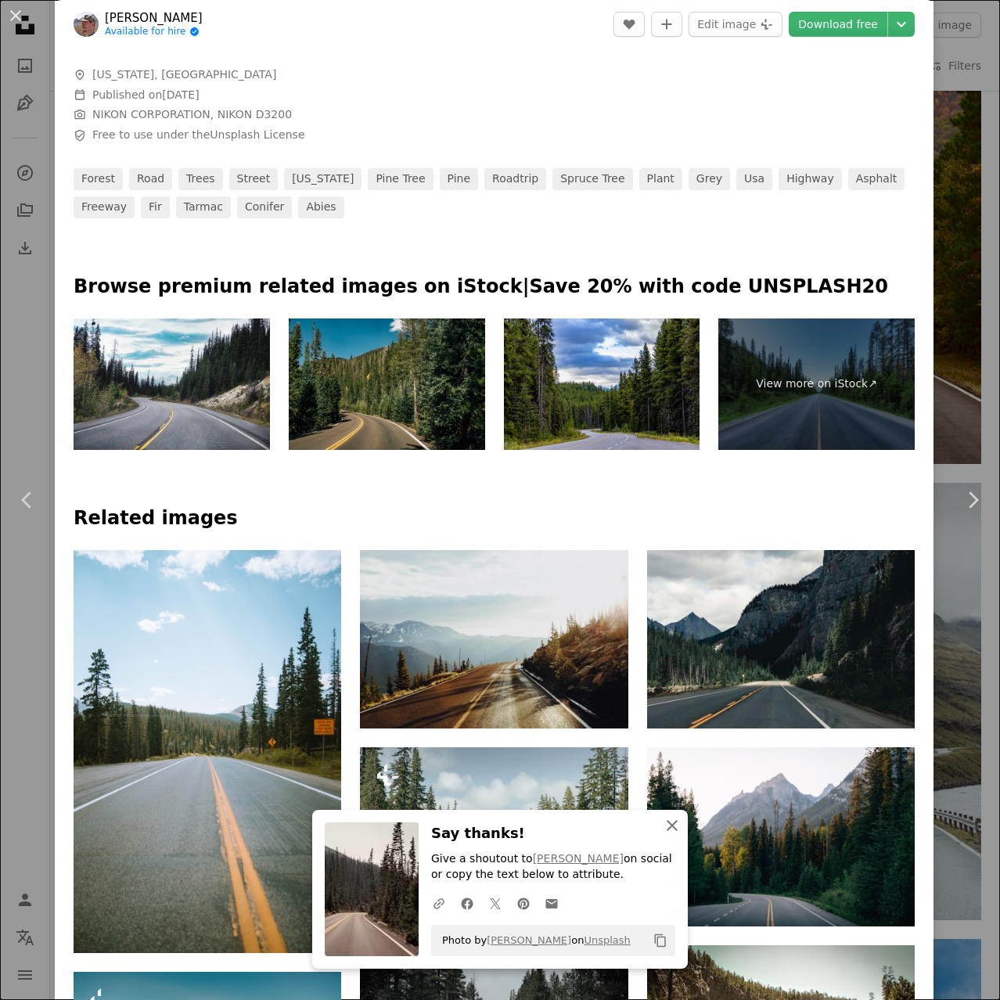
click at [672, 823] on icon "An X shape" at bounding box center [672, 825] width 19 height 19
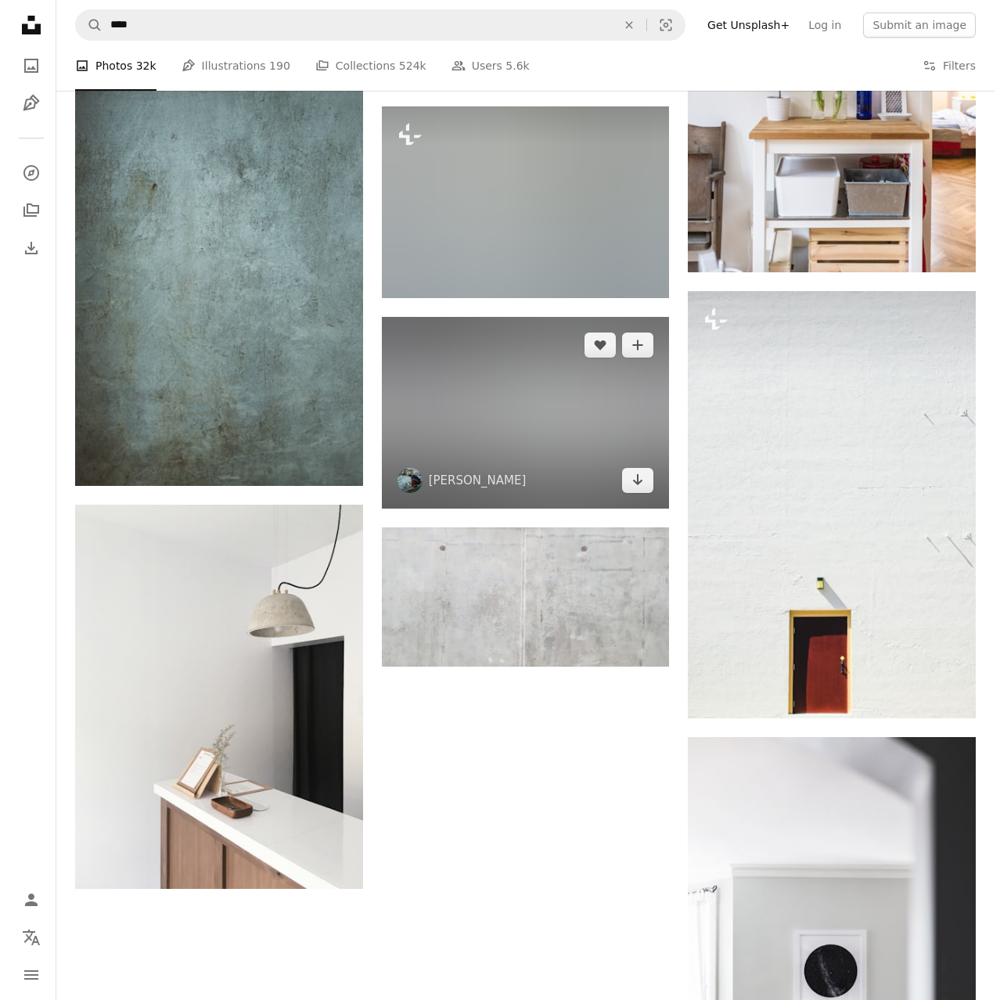
scroll to position [18471, 0]
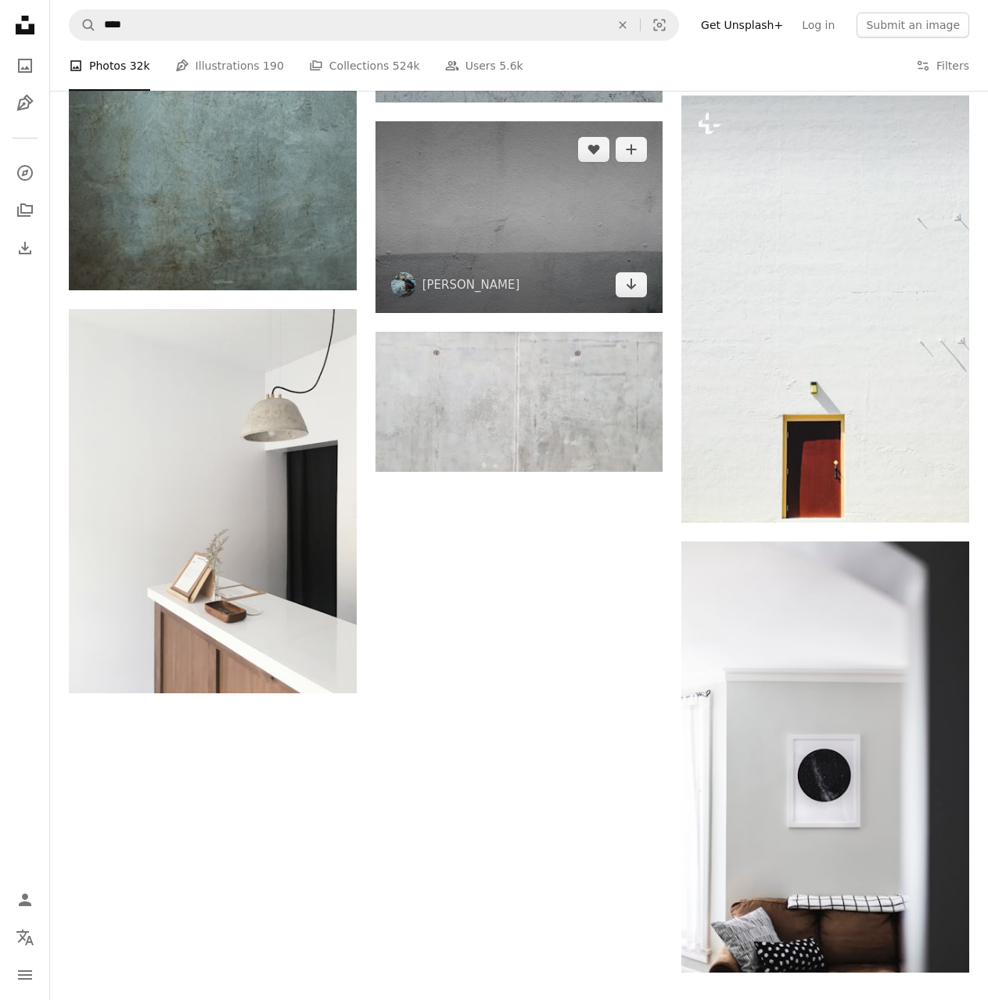
click at [494, 173] on img at bounding box center [520, 217] width 288 height 192
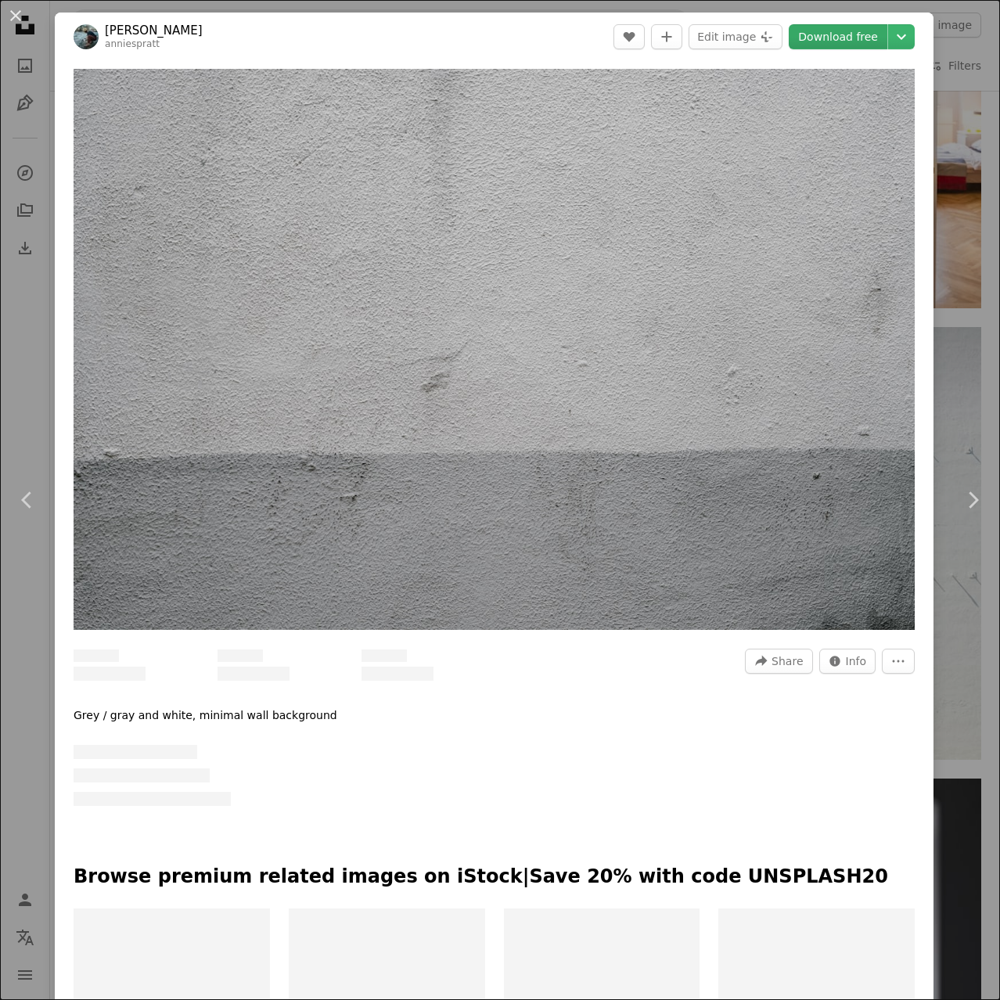
click at [836, 33] on link "Download free" at bounding box center [838, 36] width 99 height 25
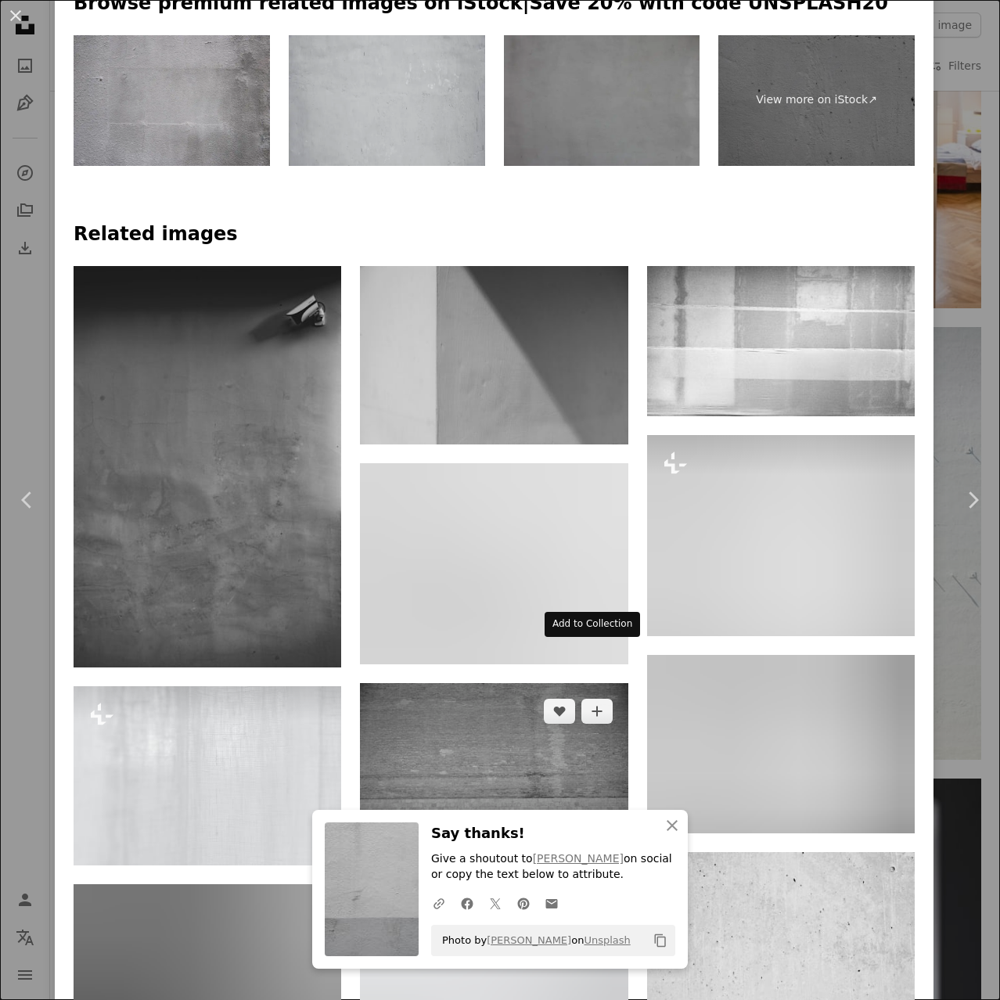
scroll to position [1331, 0]
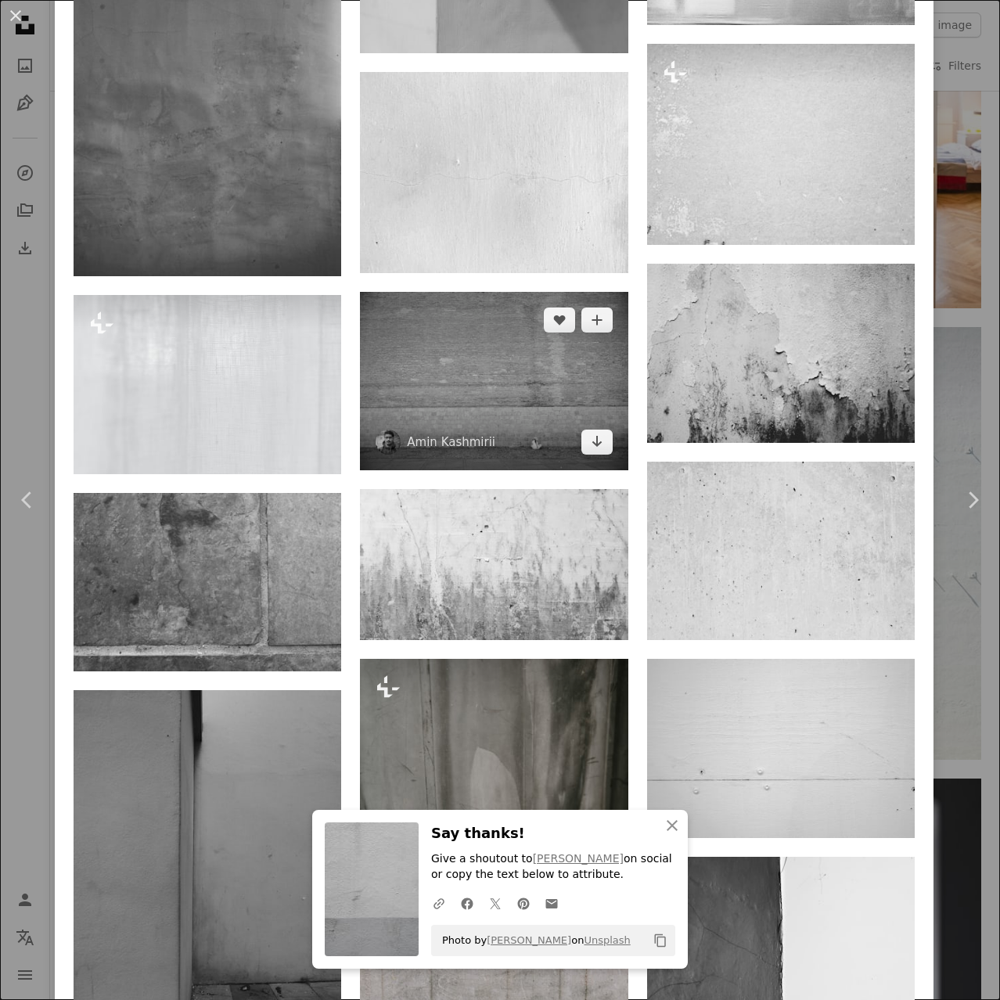
click at [535, 369] on img at bounding box center [494, 381] width 268 height 179
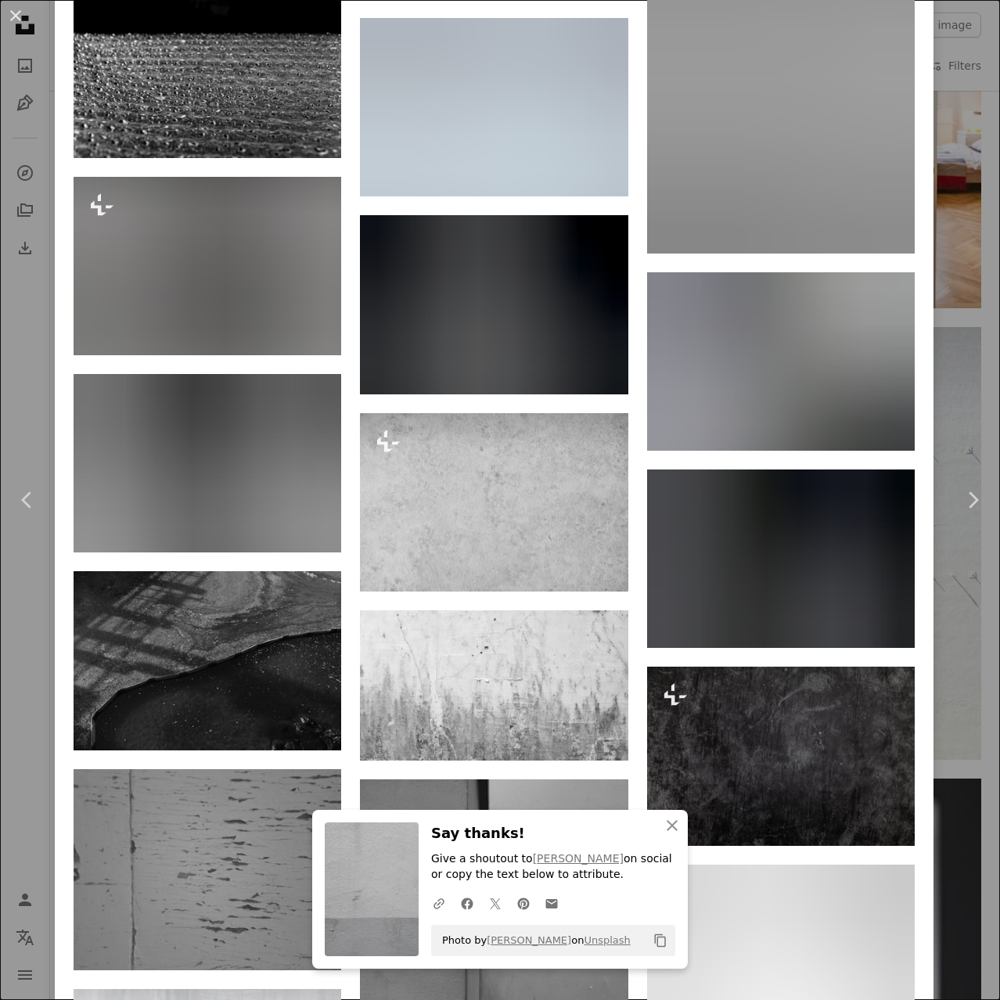
scroll to position [2348, 0]
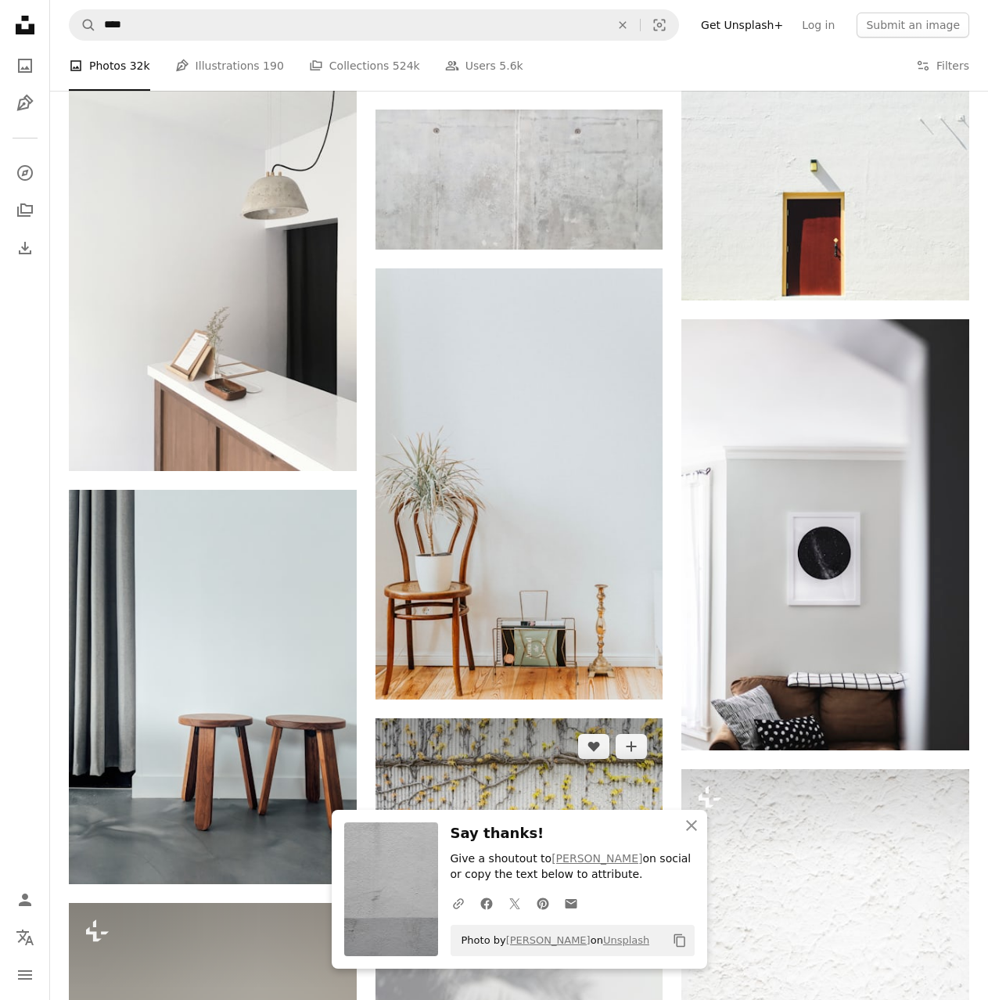
scroll to position [18862, 0]
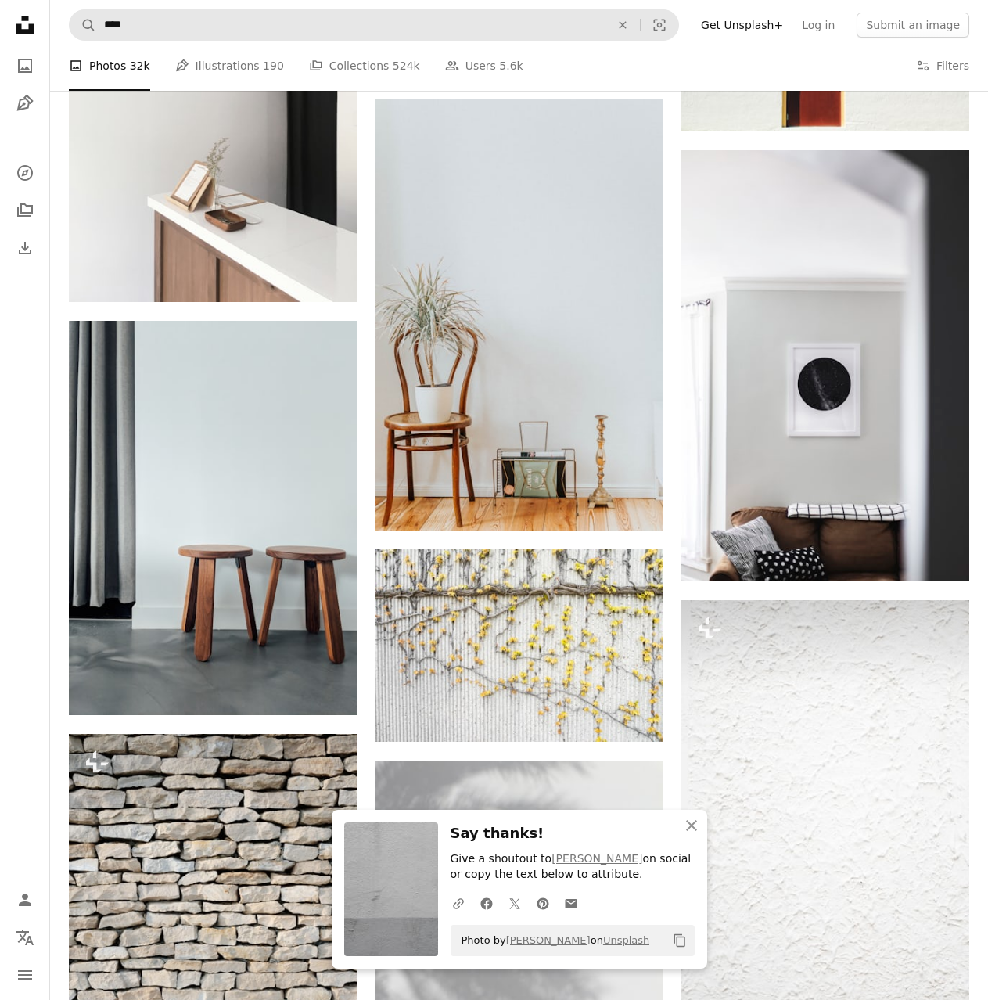
click at [151, 40] on form "A magnifying glass **** An X shape Visual search" at bounding box center [374, 24] width 610 height 31
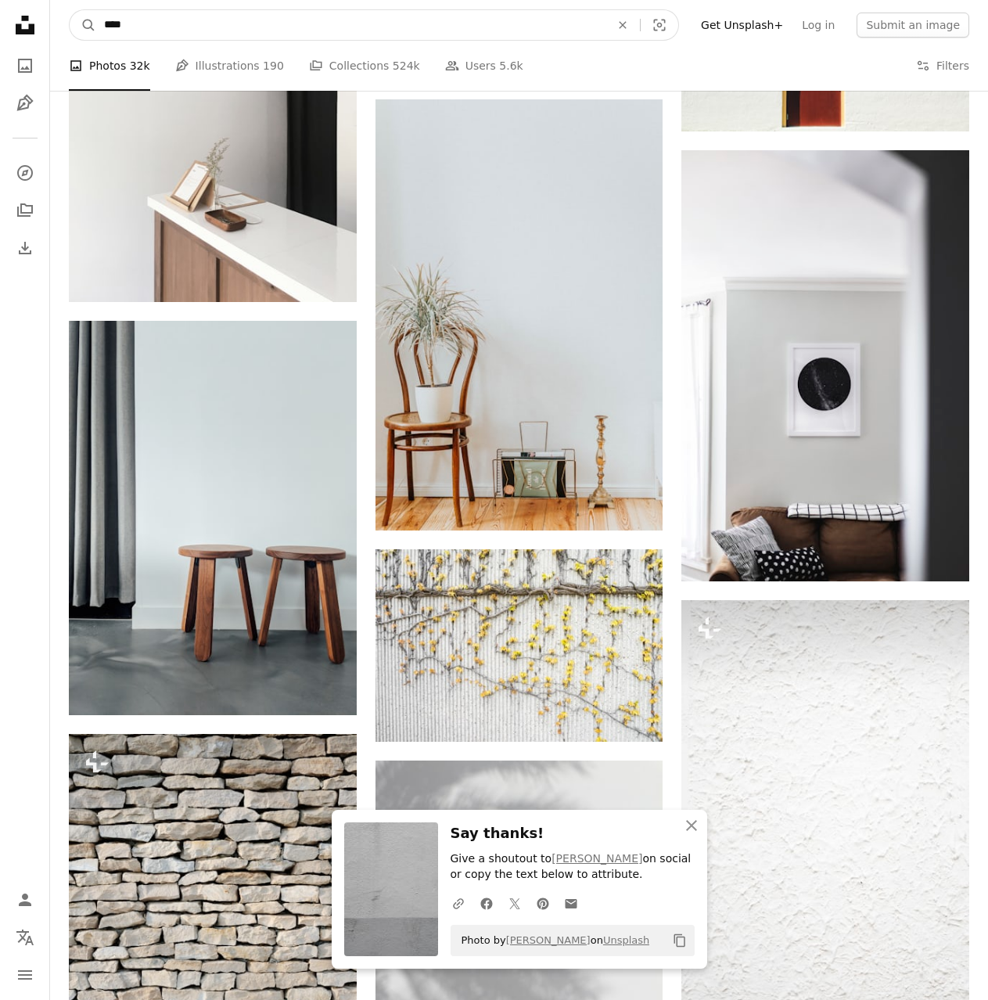
click at [153, 30] on input "****" at bounding box center [351, 25] width 510 height 30
type input "**********"
click button "A magnifying glass" at bounding box center [83, 25] width 27 height 30
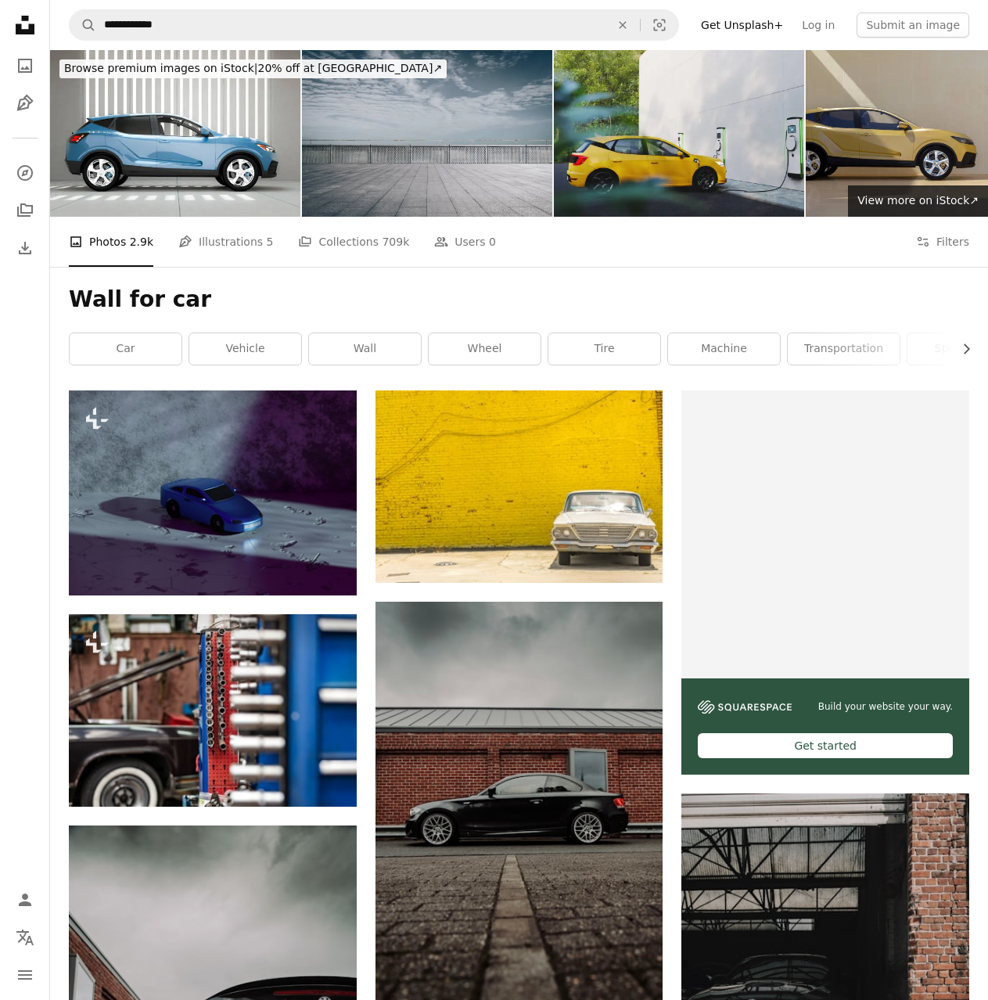
click at [458, 90] on img at bounding box center [427, 133] width 250 height 167
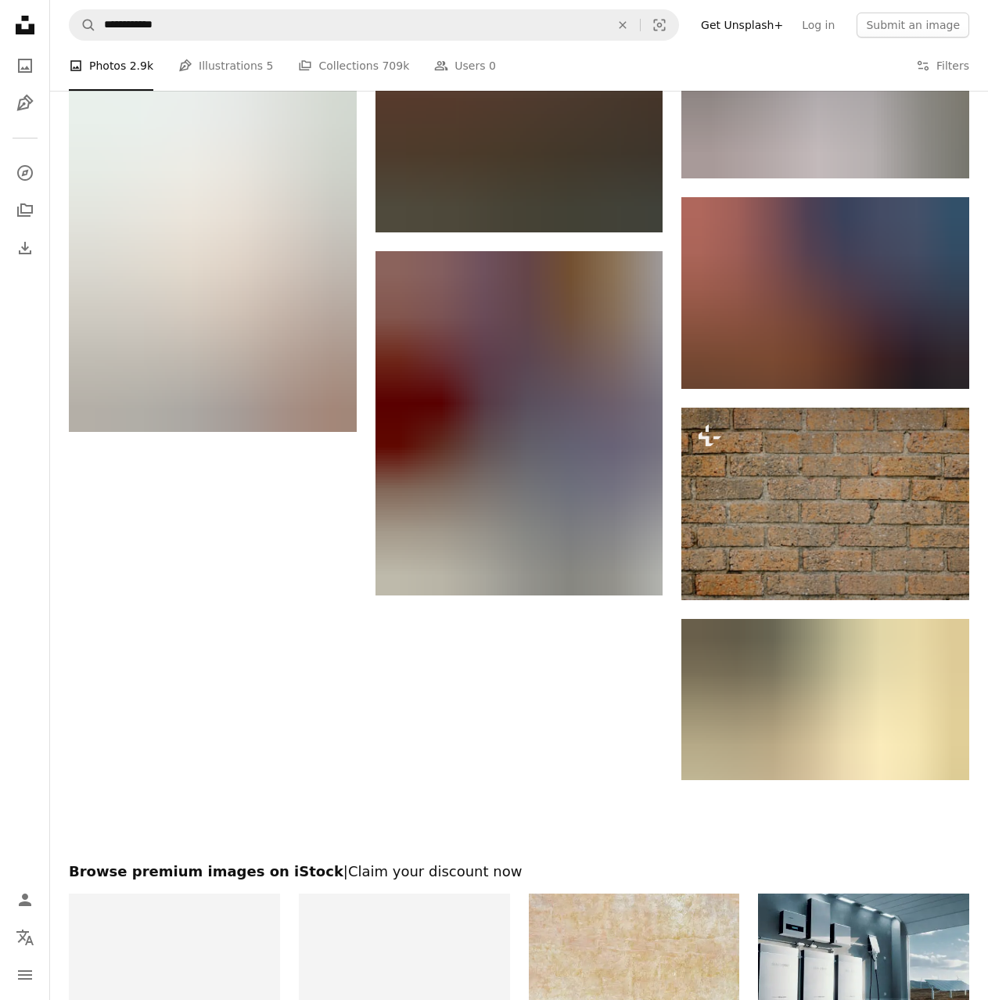
scroll to position [2504, 0]
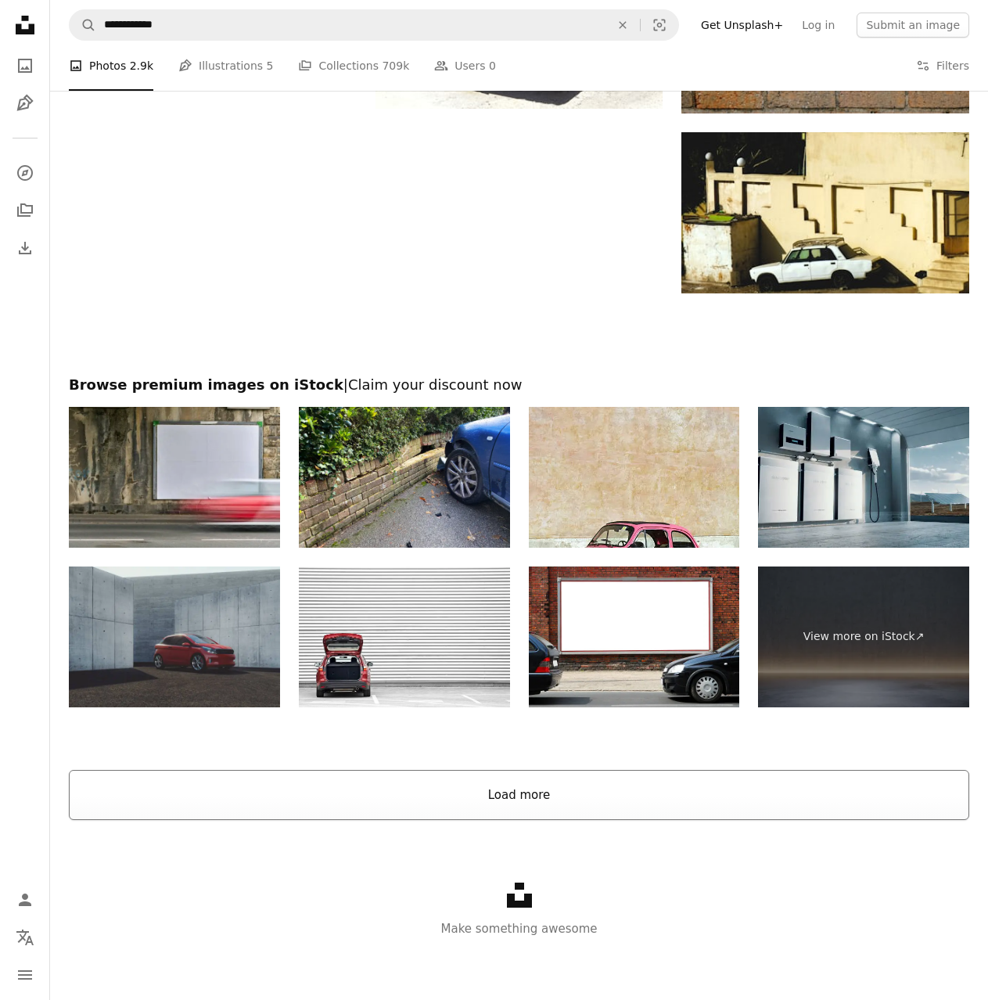
click at [538, 811] on button "Load more" at bounding box center [519, 795] width 901 height 50
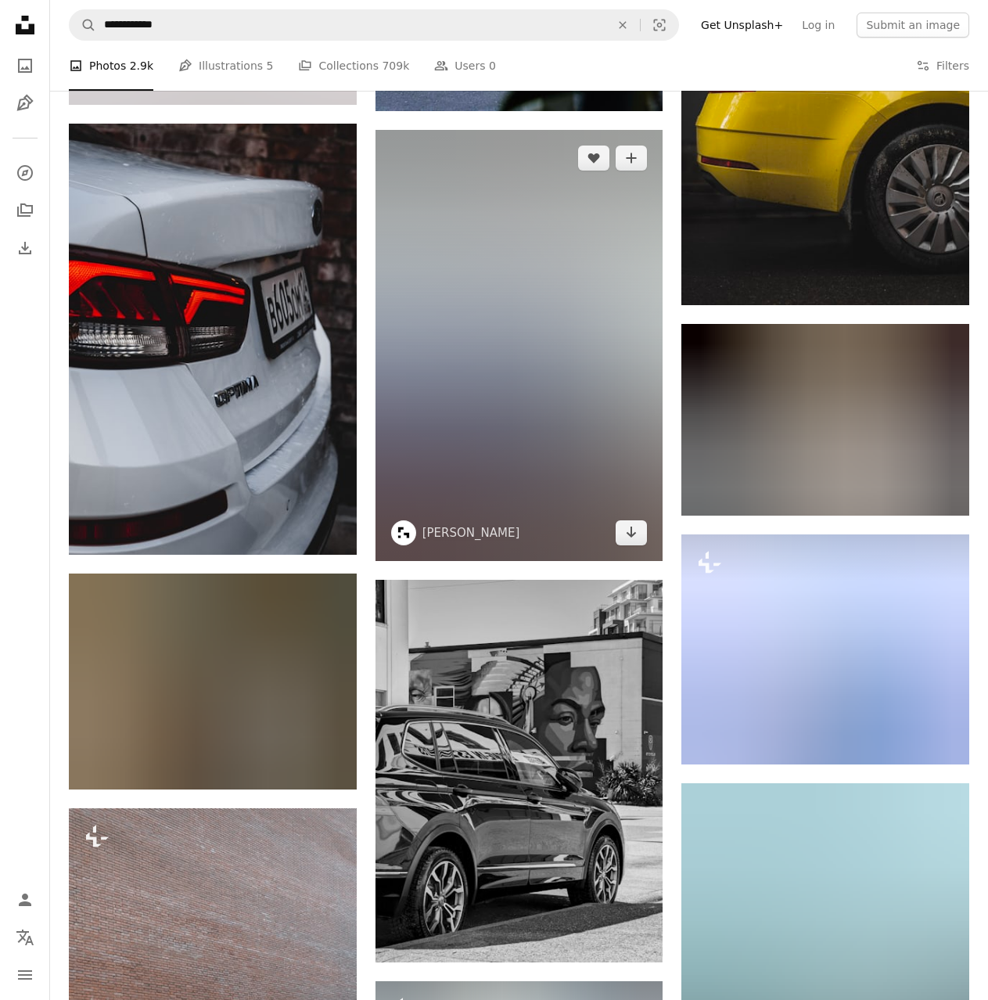
scroll to position [6102, 0]
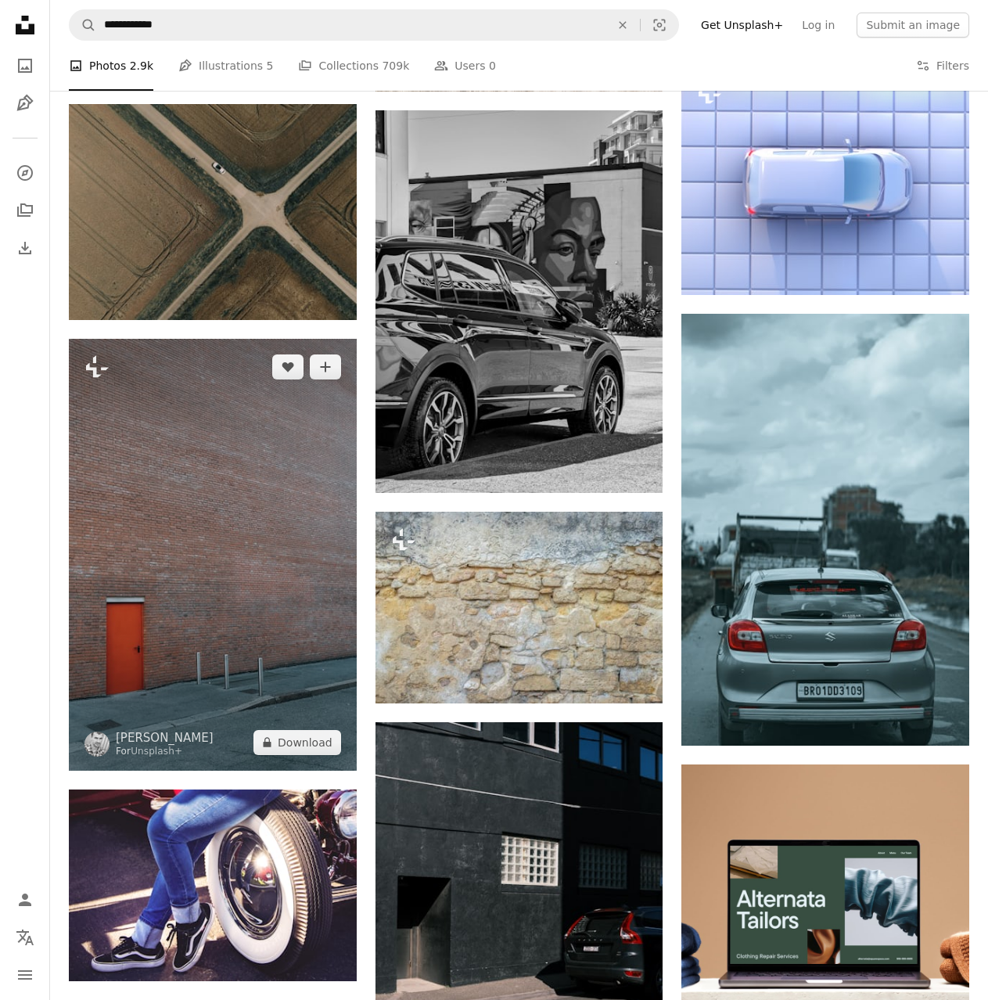
click at [121, 583] on img at bounding box center [213, 554] width 288 height 431
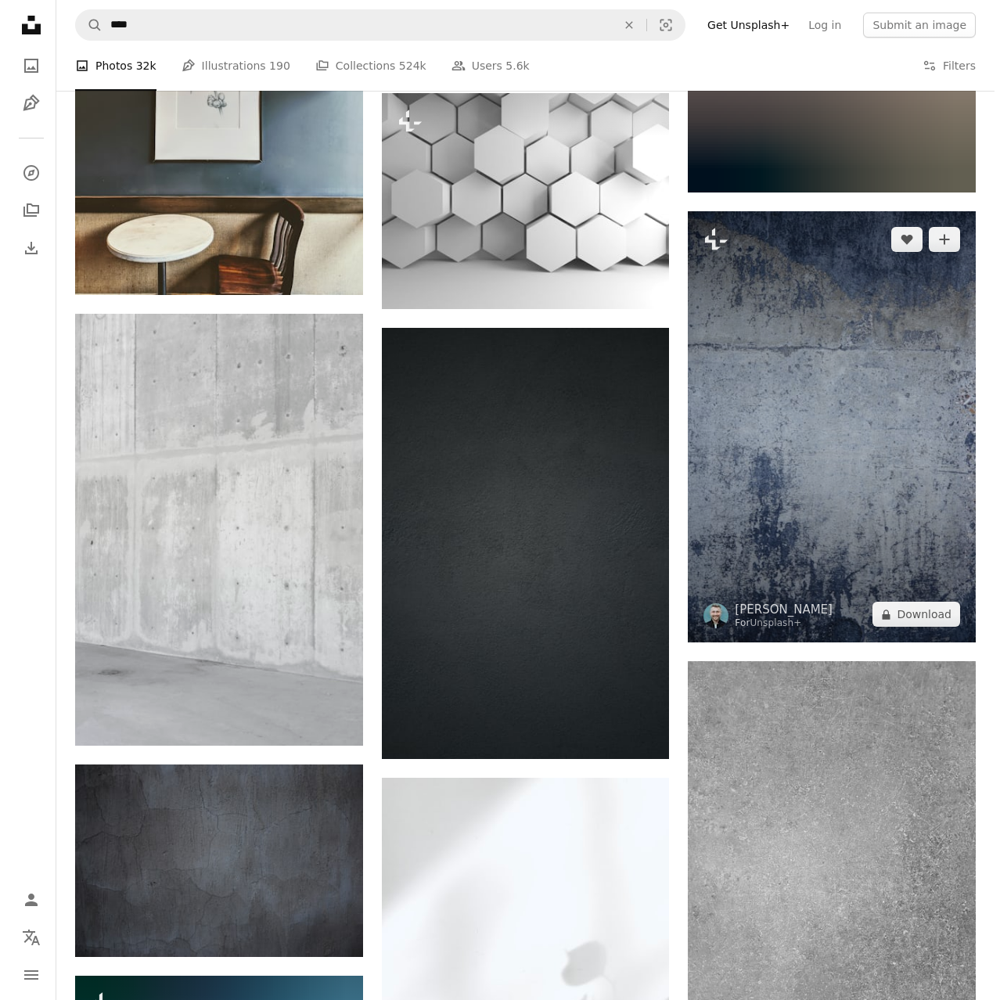
scroll to position [31776, 0]
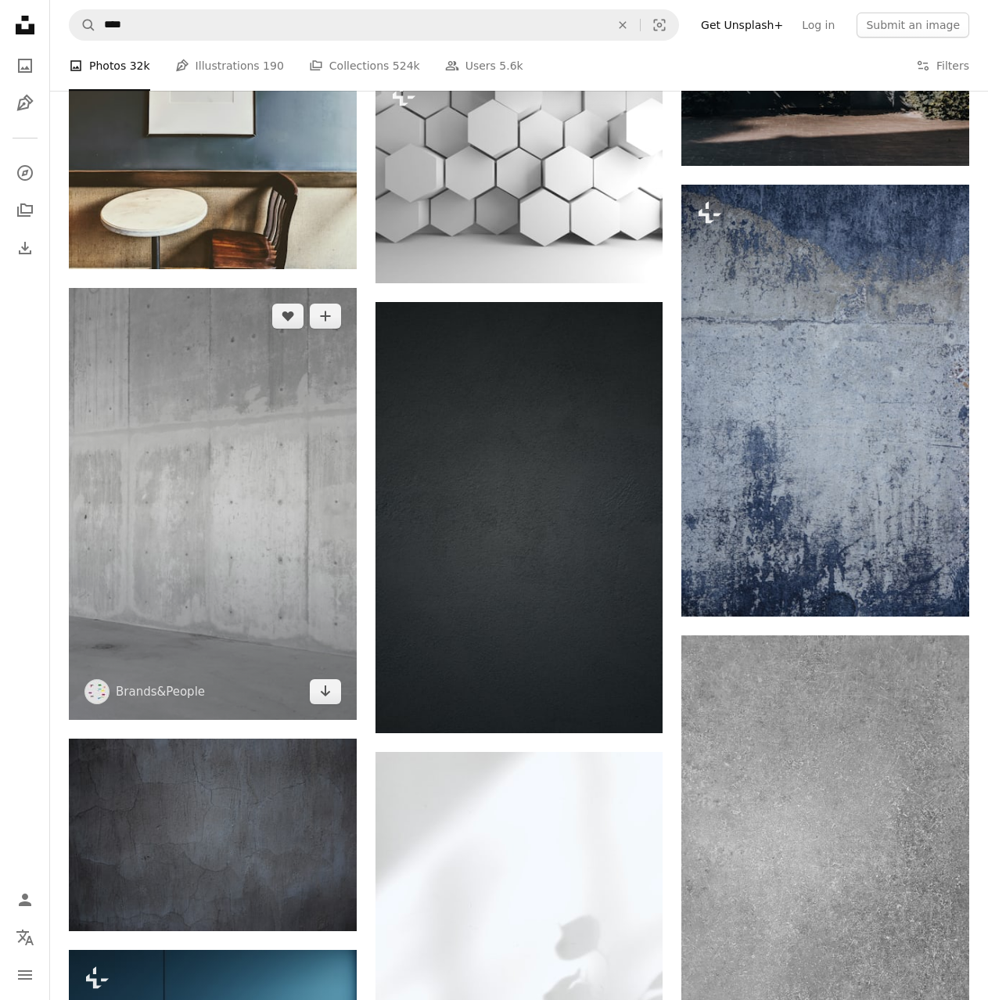
click at [178, 627] on img at bounding box center [213, 503] width 288 height 431
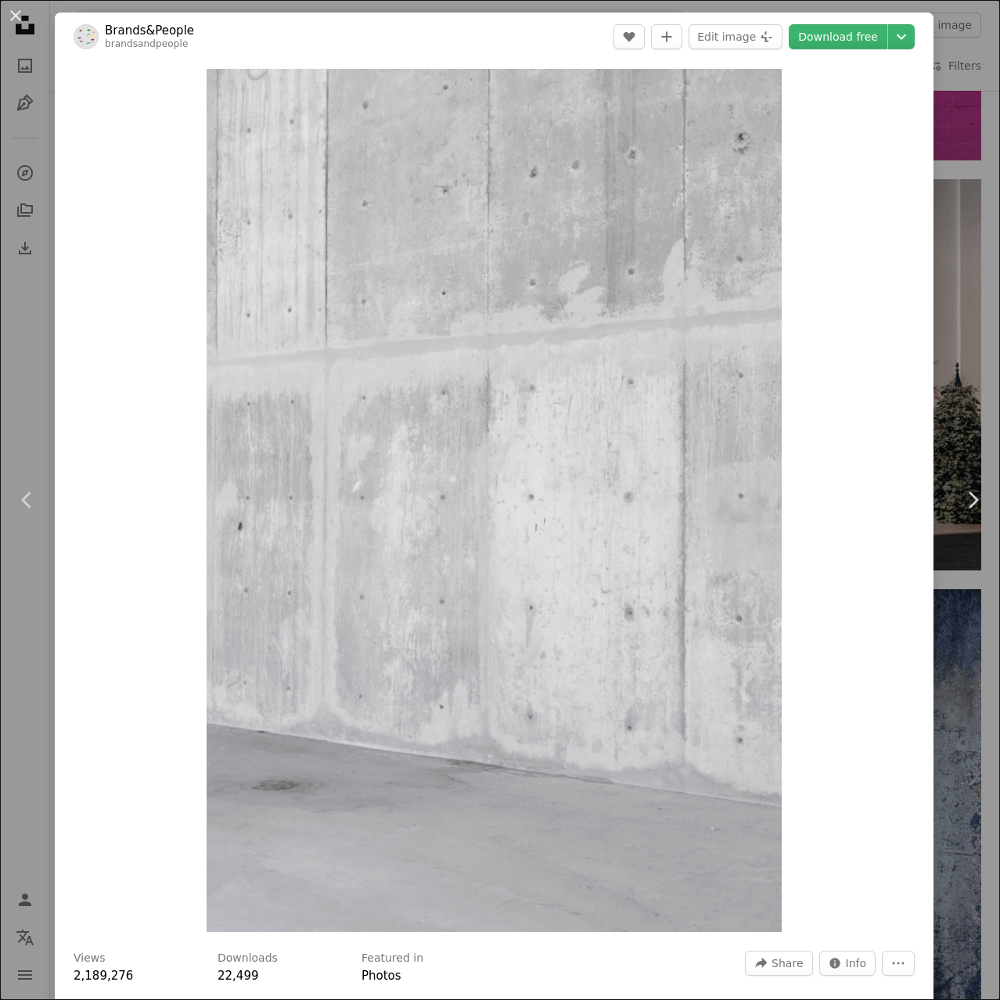
click at [840, 40] on link "Download free" at bounding box center [838, 36] width 99 height 25
